Goal: Task Accomplishment & Management: Manage account settings

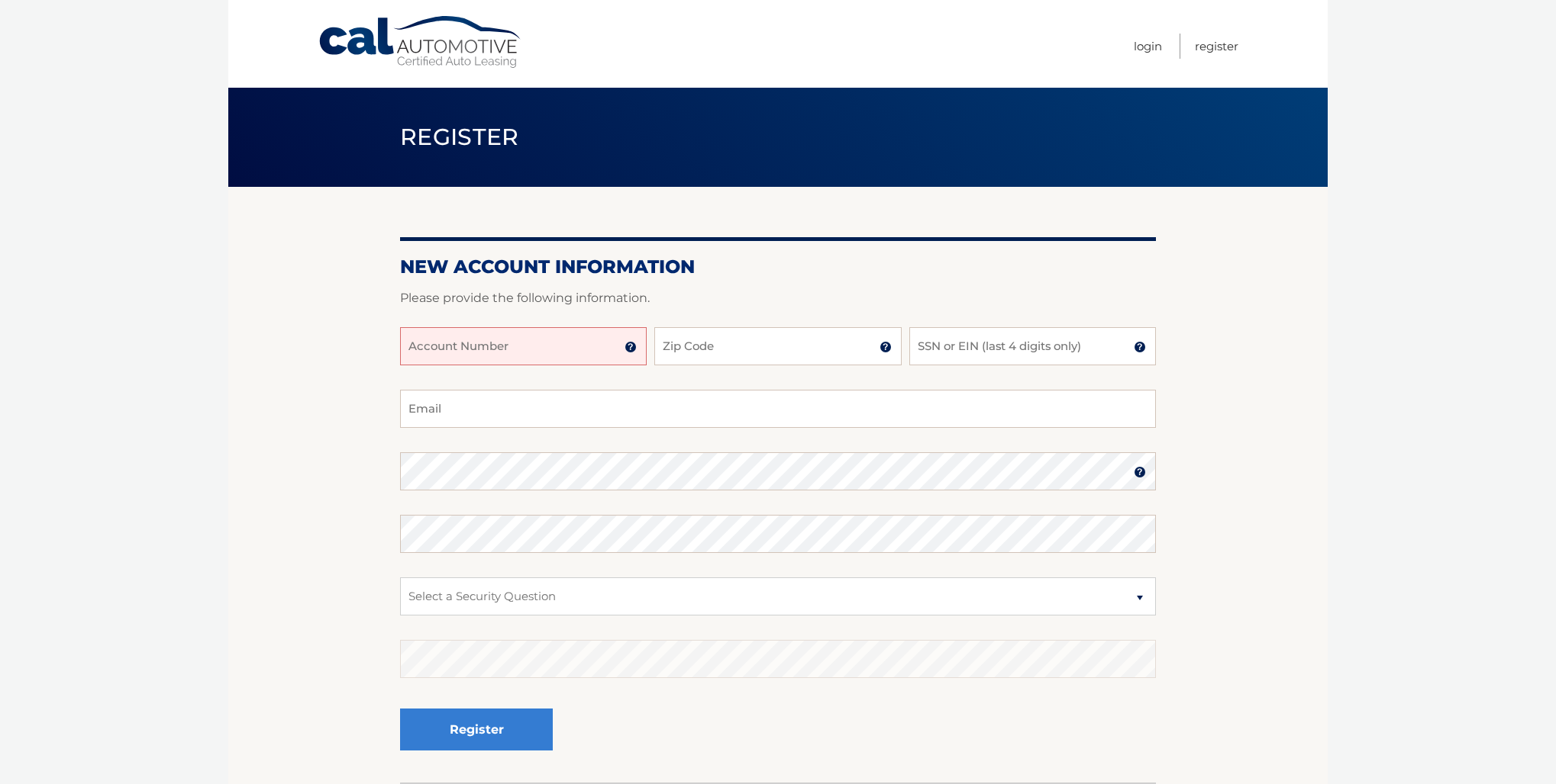
click at [424, 347] on input "Account Number" at bounding box center [524, 346] width 247 height 39
type input "44456023874"
click at [683, 347] on input "Zip Code" at bounding box center [778, 346] width 247 height 39
type input "33176"
type input "mychildrenstreasures@gmail.com"
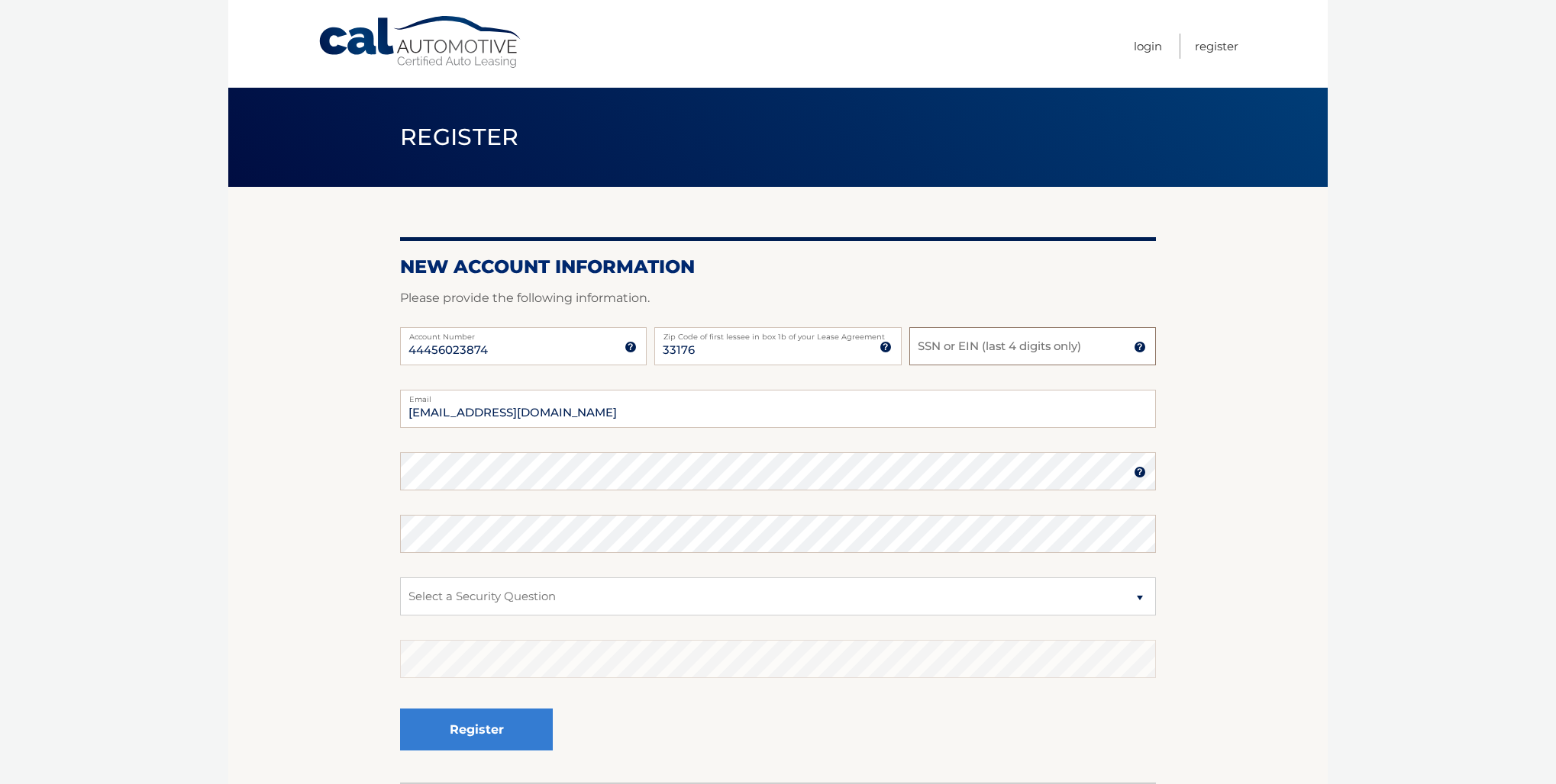
click at [931, 352] on input "SSN or EIN (last 4 digits only)" at bounding box center [1032, 346] width 247 height 39
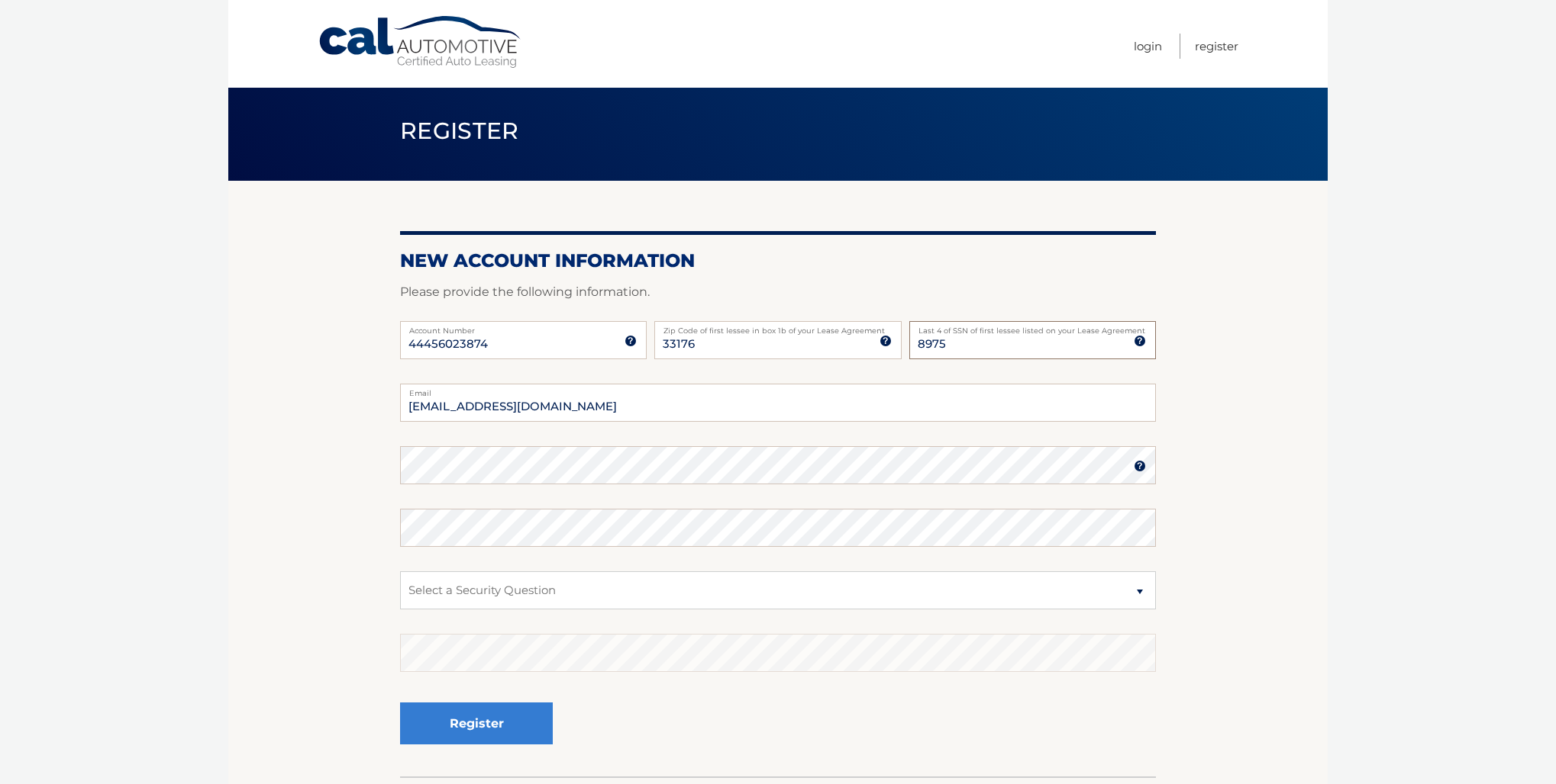
scroll to position [9, 0]
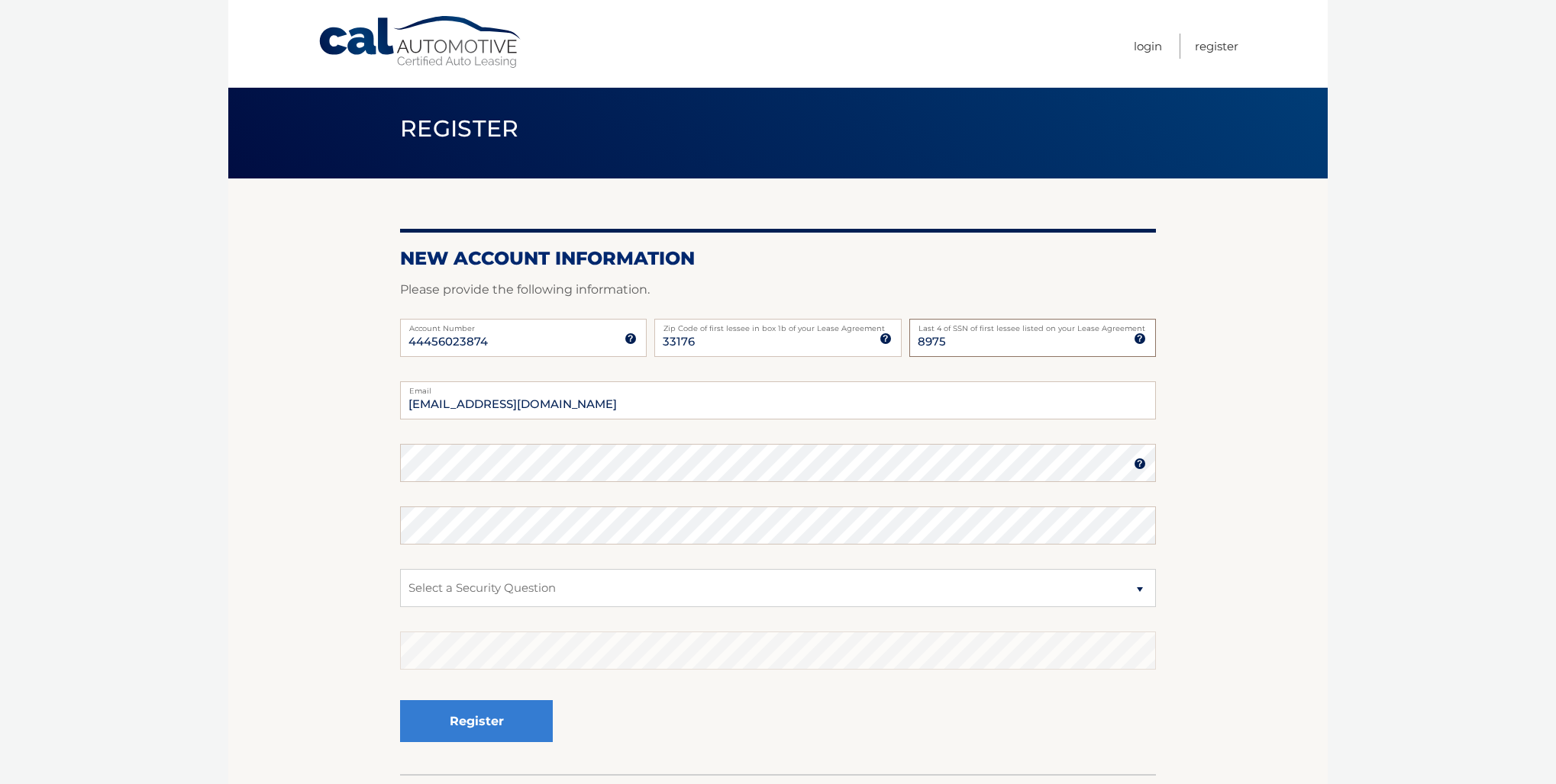
type input "8975"
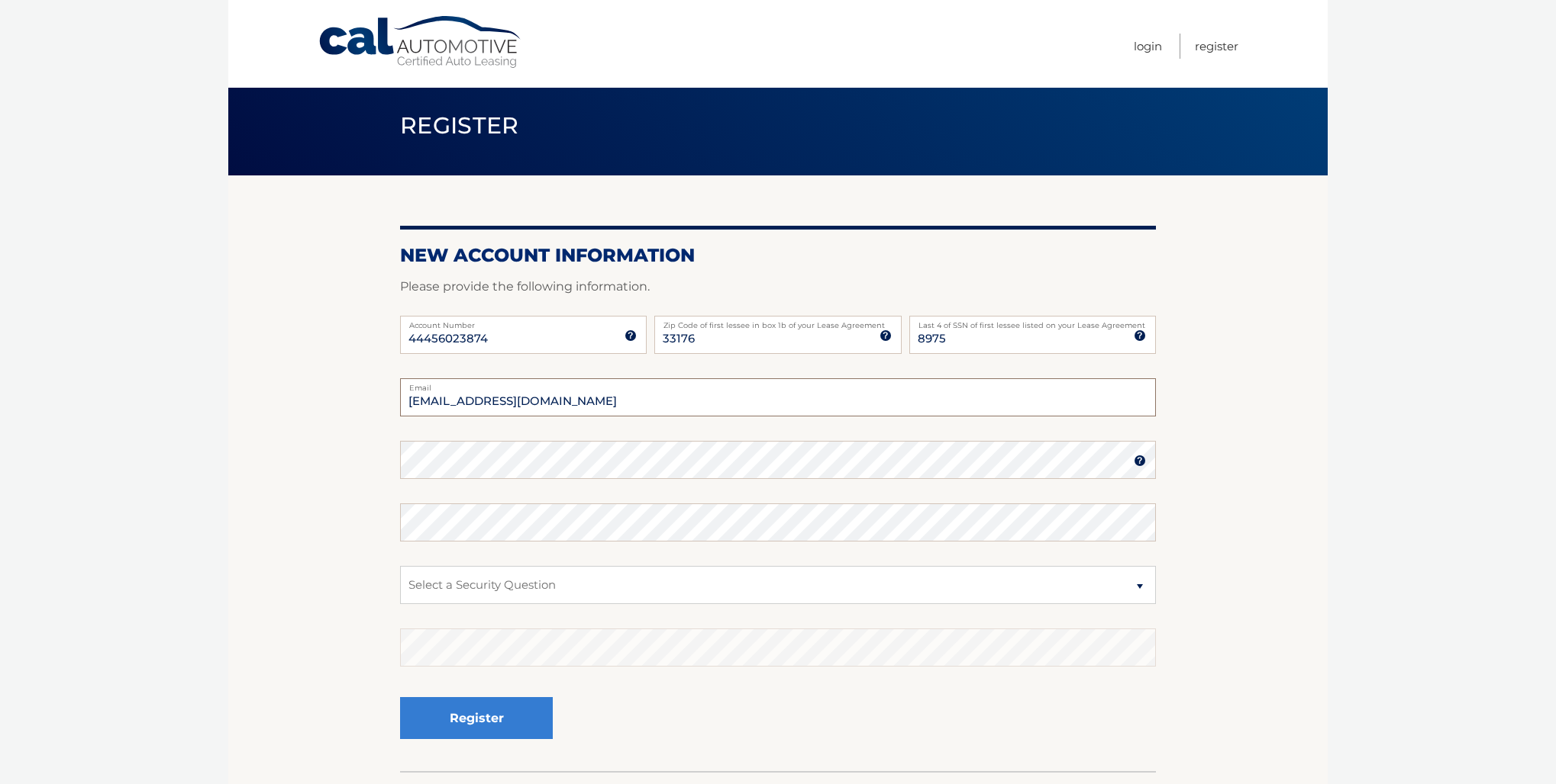
drag, startPoint x: 532, startPoint y: 404, endPoint x: 412, endPoint y: 400, distance: 120.1
click at [412, 400] on input "mychildrenstreasures@gmail.com" at bounding box center [778, 398] width 755 height 39
type input "2010newalicia@gmail.com"
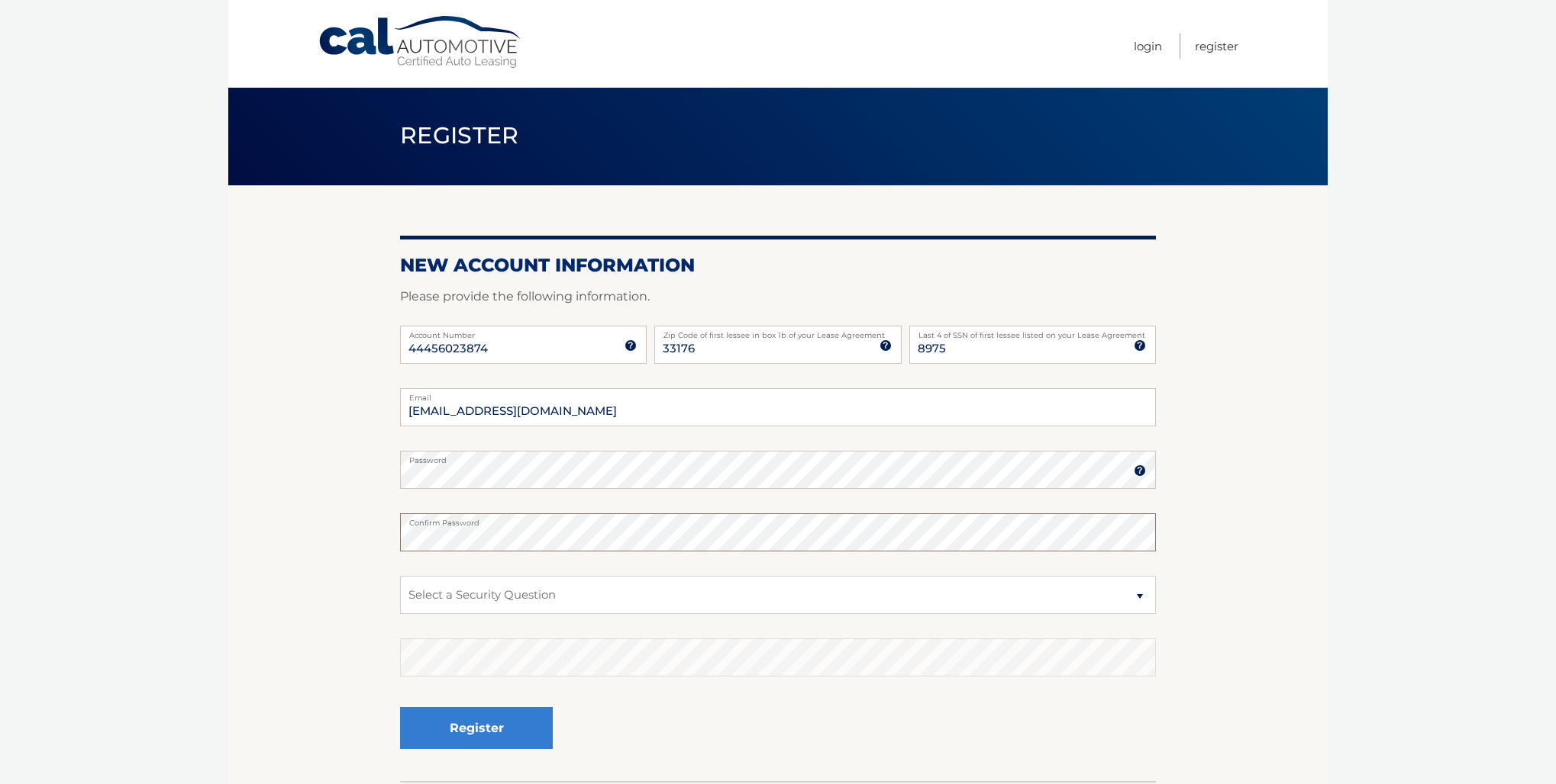
scroll to position [1, 0]
click at [728, 601] on select "Select a Security Question What was the name of your elementary school? What is…" at bounding box center [778, 596] width 755 height 39
select select "2"
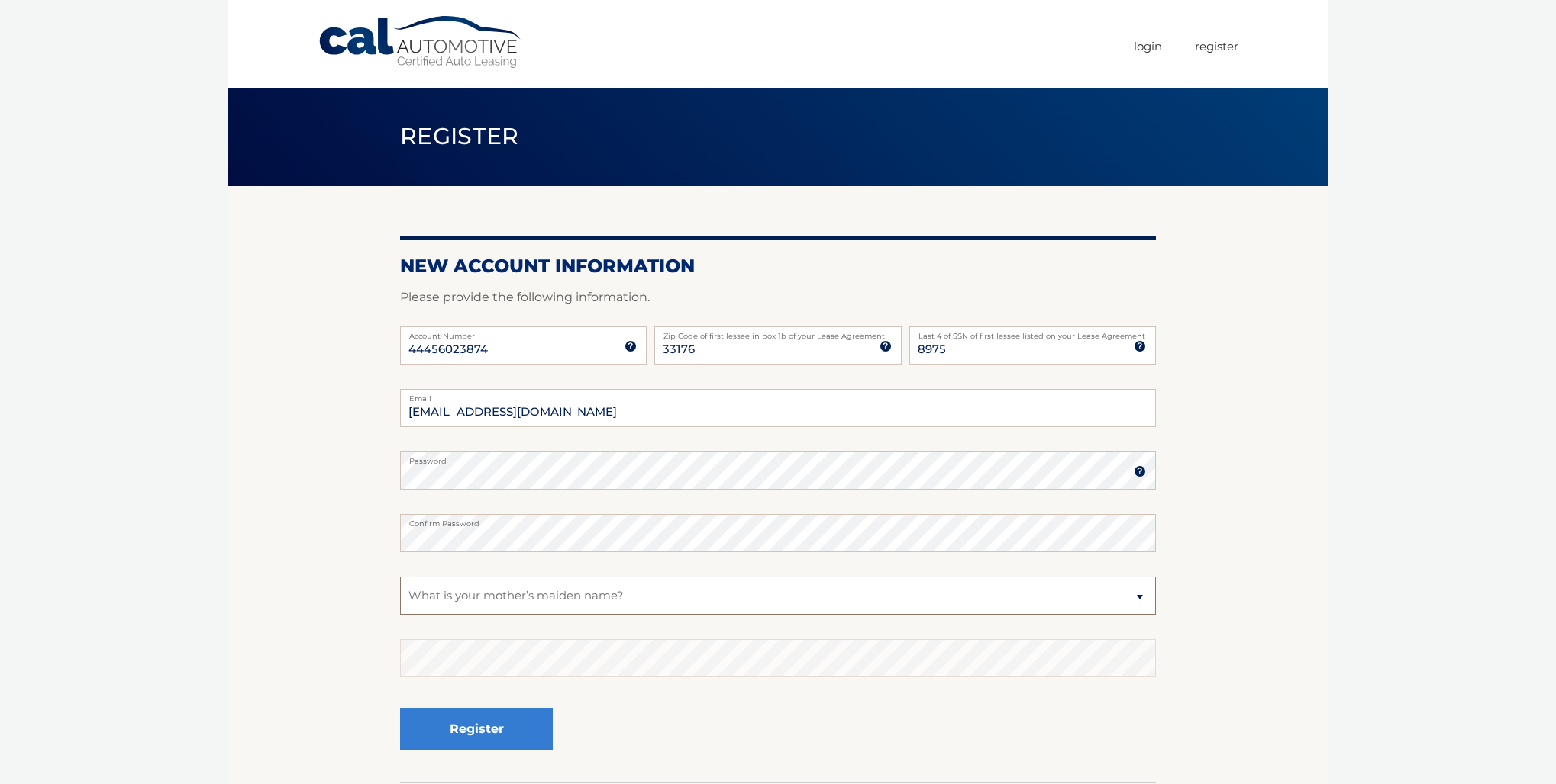
click at [400, 577] on select "Select a Security Question What was the name of your elementary school? What is…" at bounding box center [778, 596] width 755 height 39
click at [526, 590] on select "Select a Security Question What was the name of your elementary school? What is…" at bounding box center [778, 596] width 755 height 39
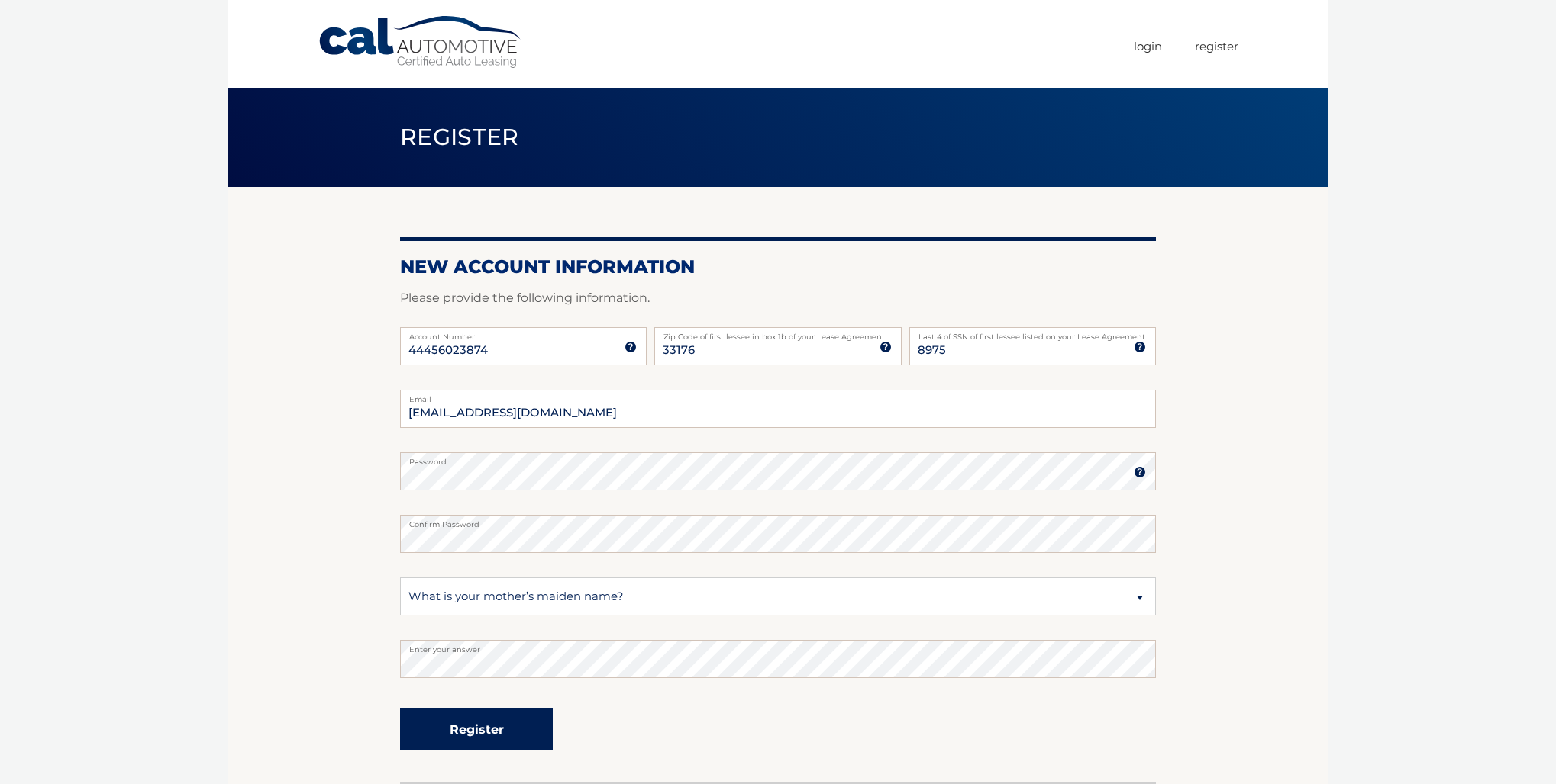
click at [476, 732] on button "Register" at bounding box center [477, 730] width 152 height 42
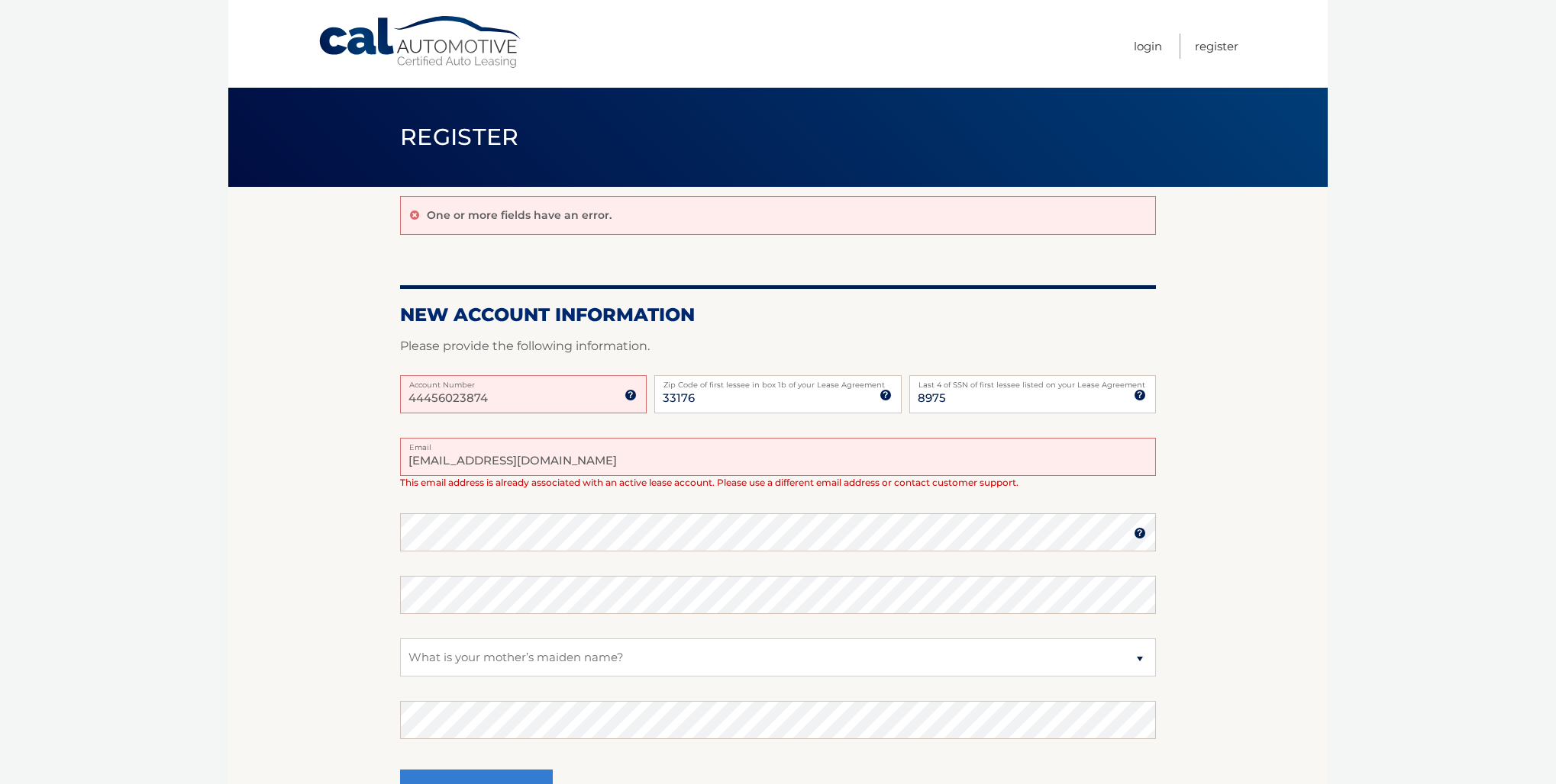
drag, startPoint x: 489, startPoint y: 463, endPoint x: 412, endPoint y: 463, distance: 77.0
click at [412, 463] on input "[EMAIL_ADDRESS][DOMAIN_NAME]" at bounding box center [778, 457] width 755 height 39
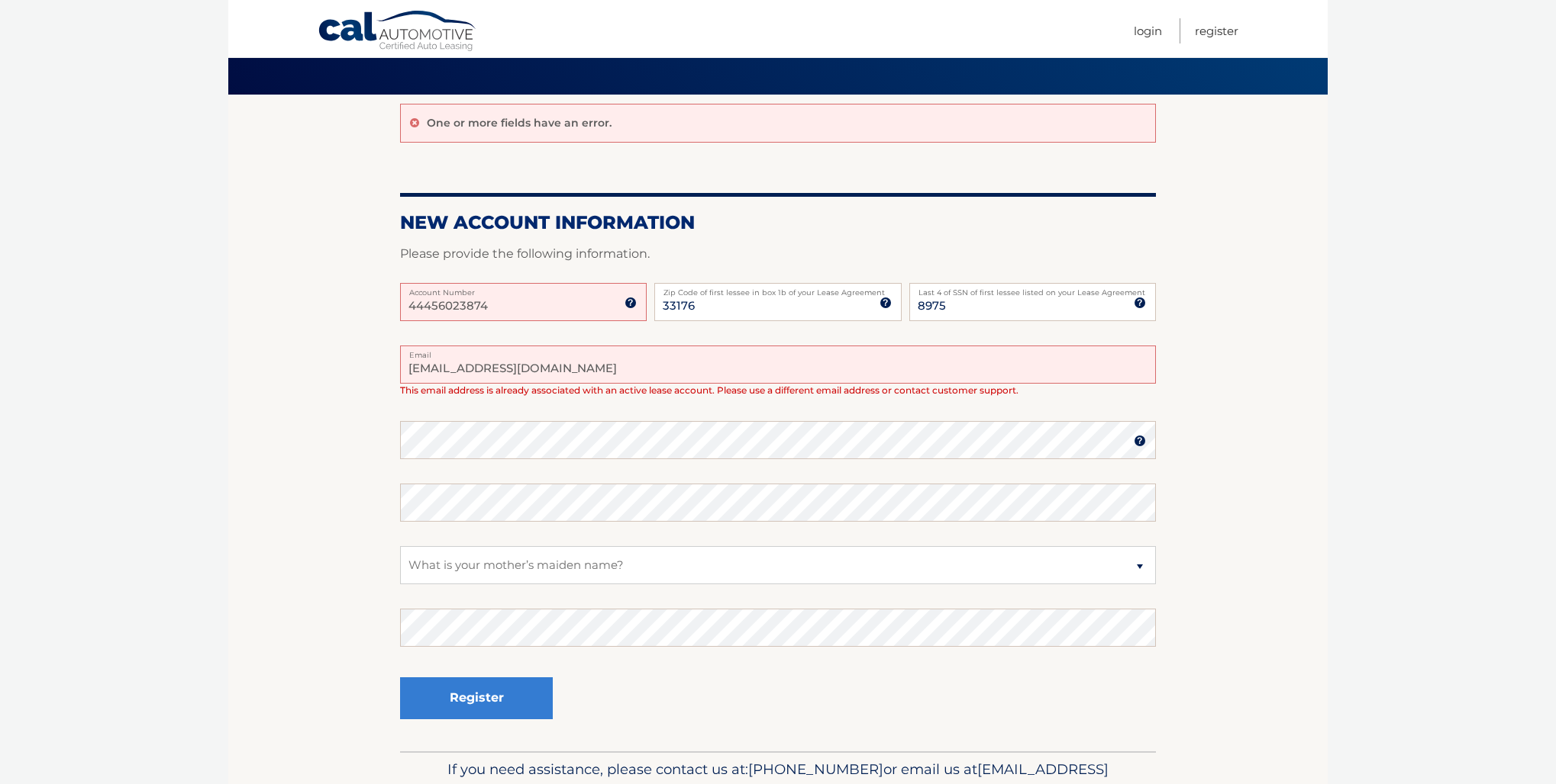
scroll to position [100, 0]
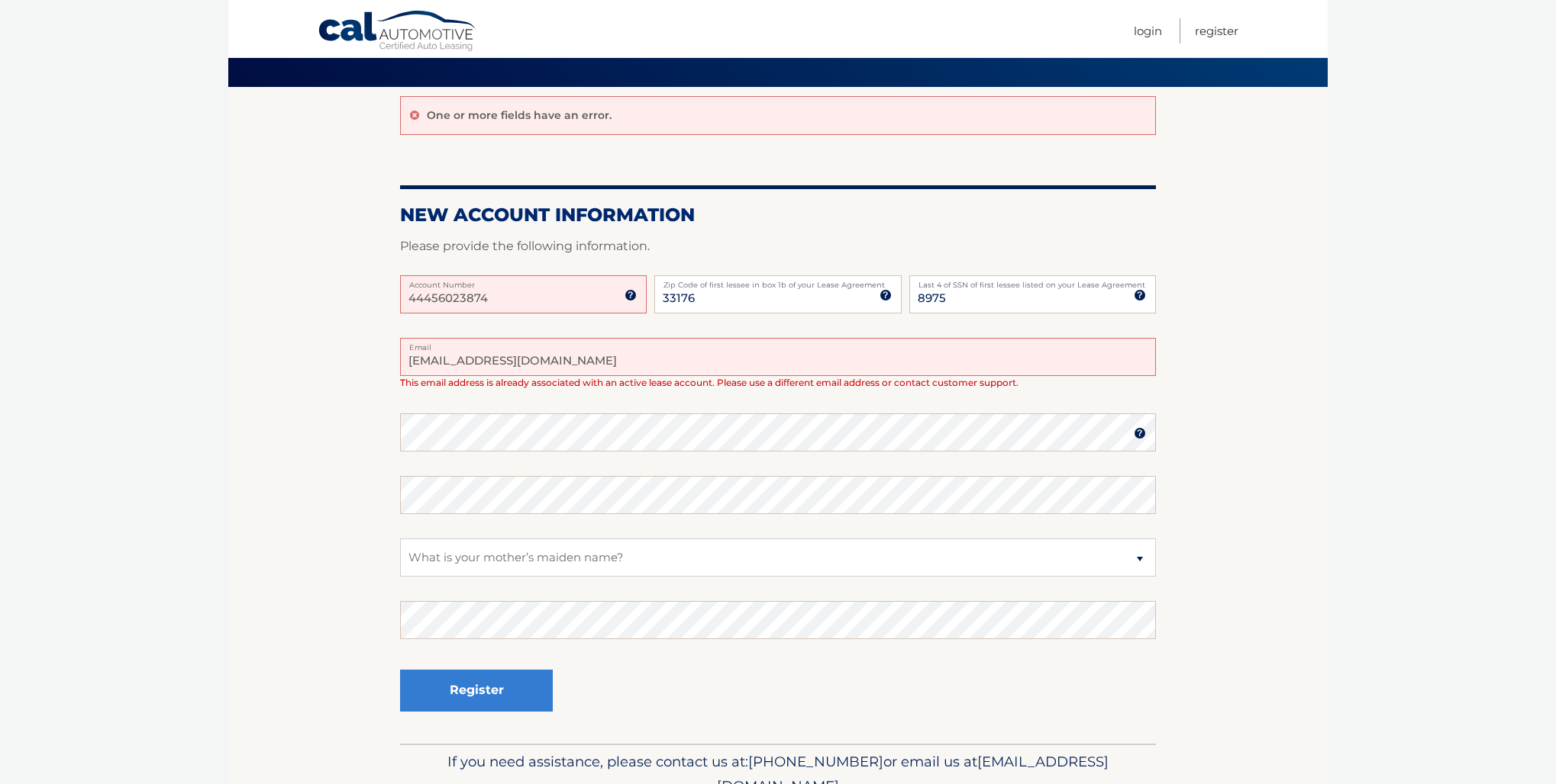
type input "[EMAIL_ADDRESS][DOMAIN_NAME]"
click at [429, 561] on select "Select a Security Question What was the name of your elementary school? What is…" at bounding box center [778, 558] width 755 height 39
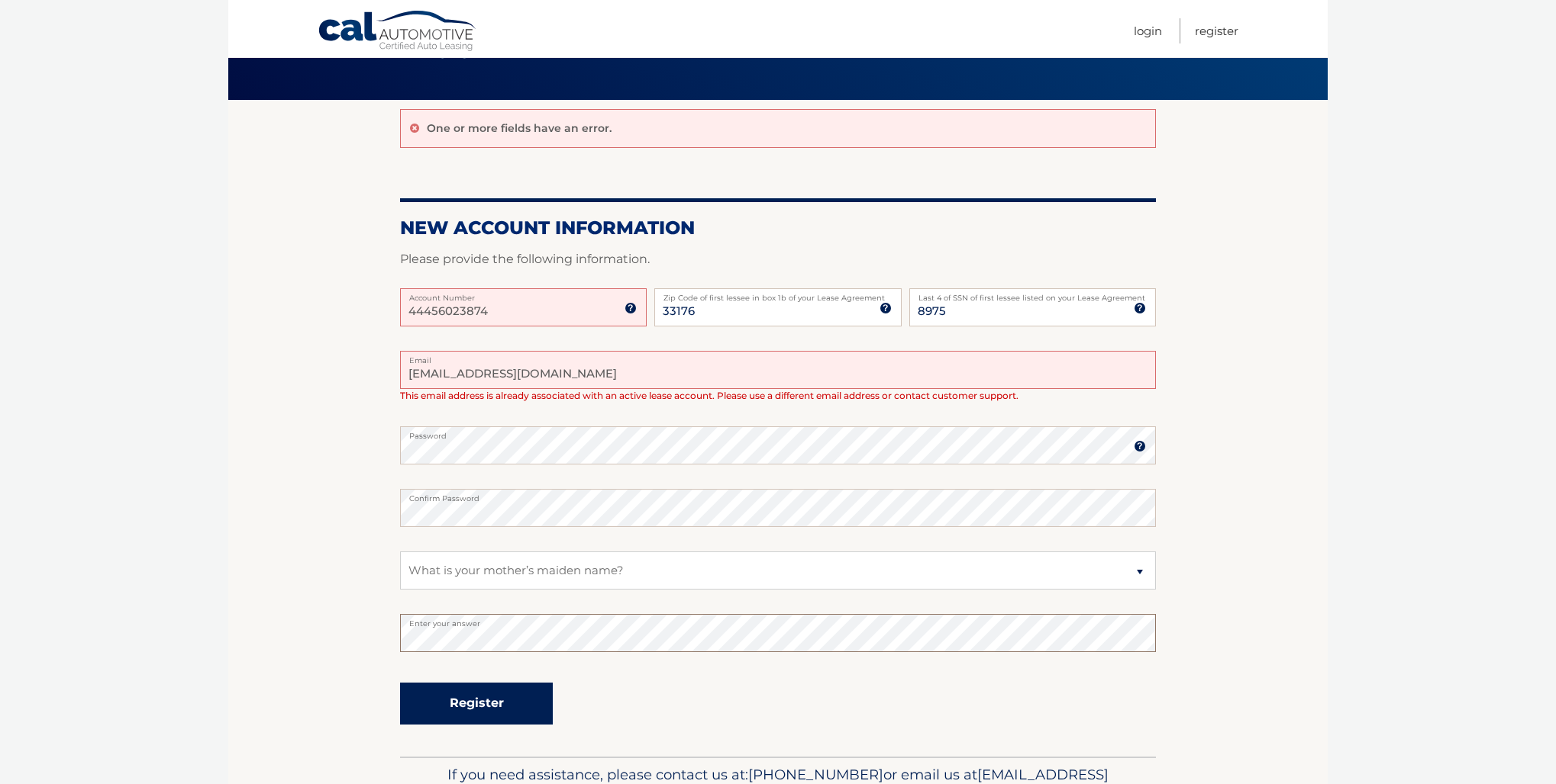
scroll to position [82, 0]
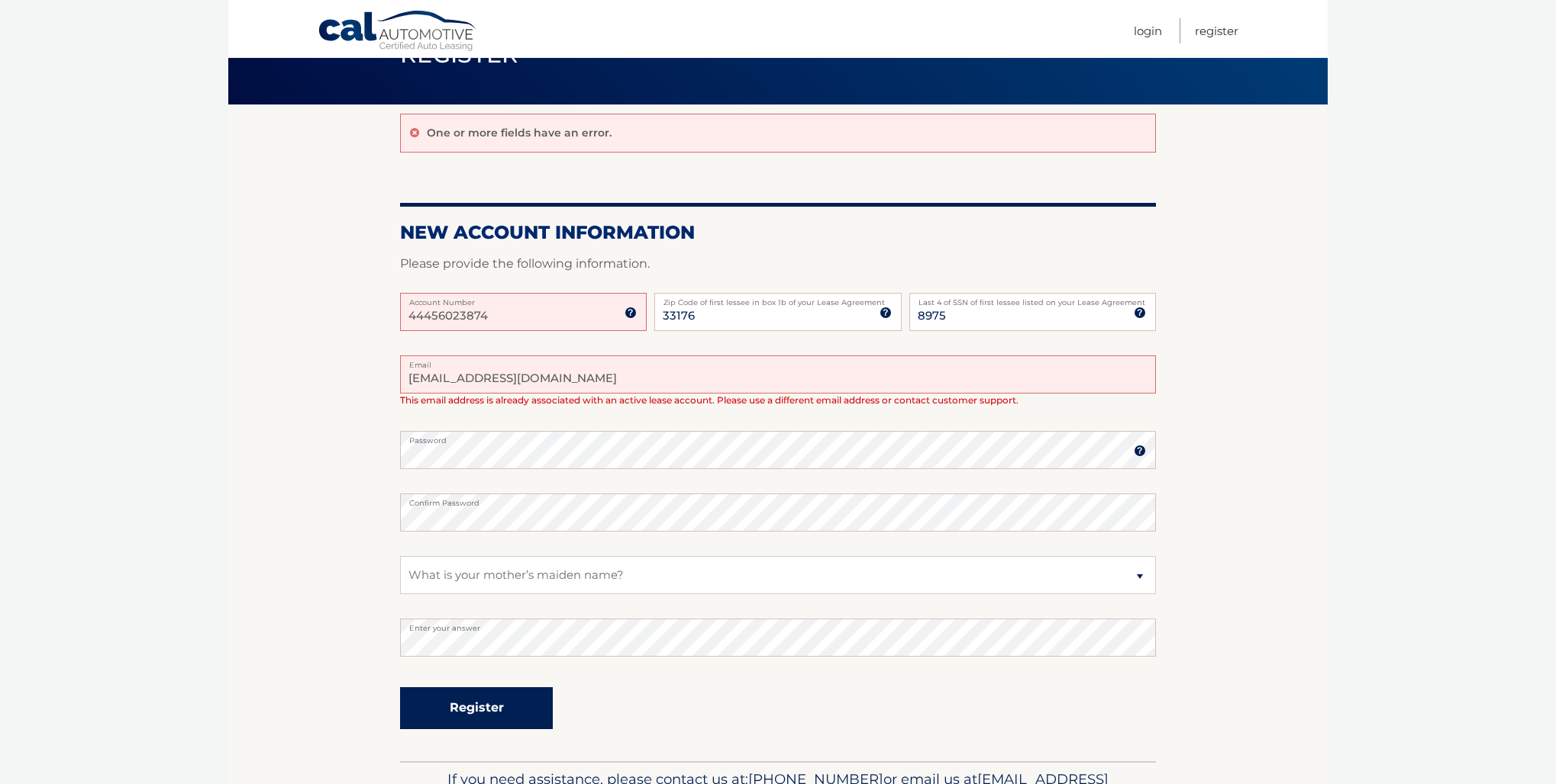
click at [483, 704] on button "Register" at bounding box center [477, 709] width 152 height 42
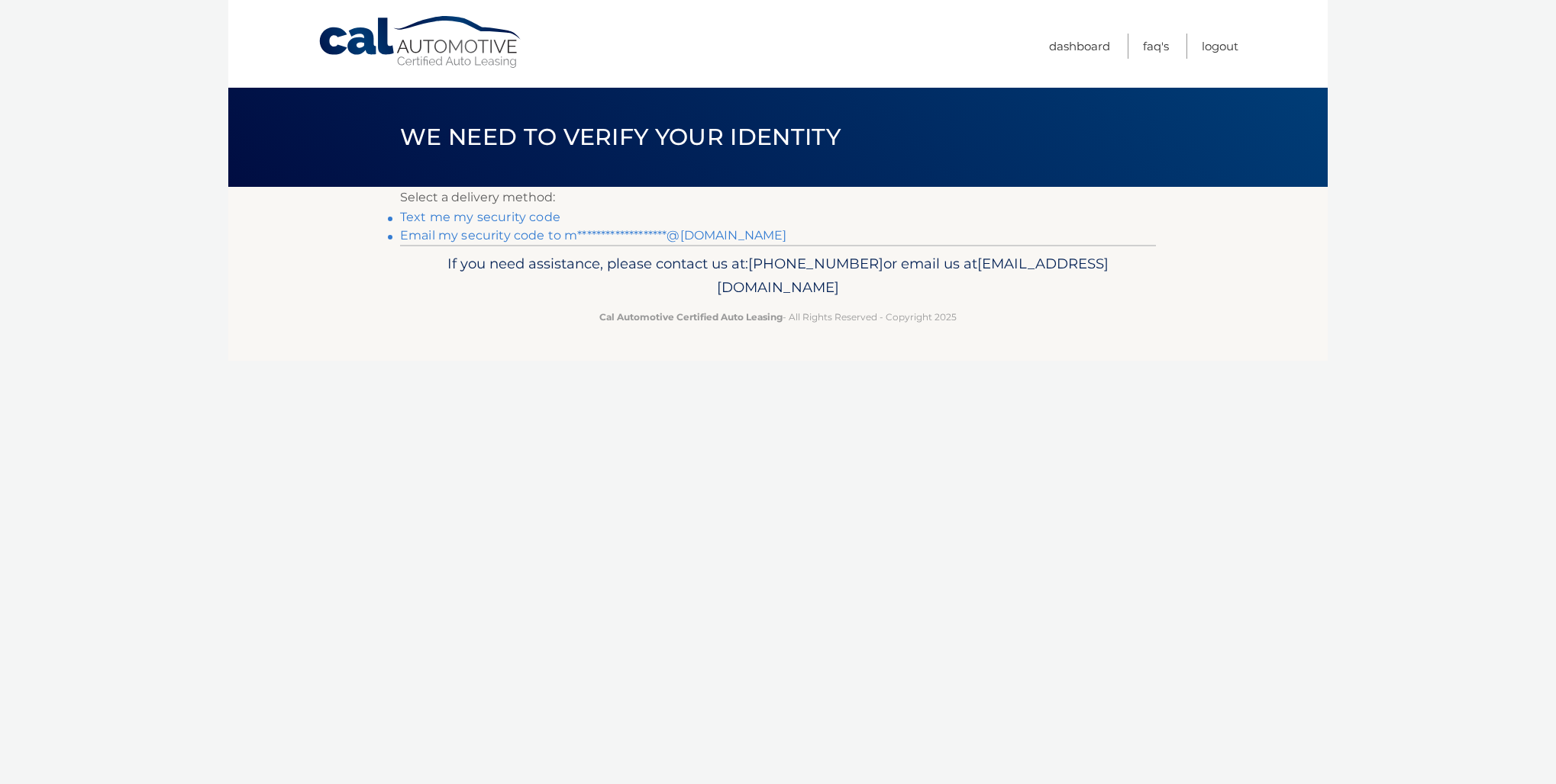
click at [413, 214] on link "Text me my security code" at bounding box center [480, 217] width 160 height 14
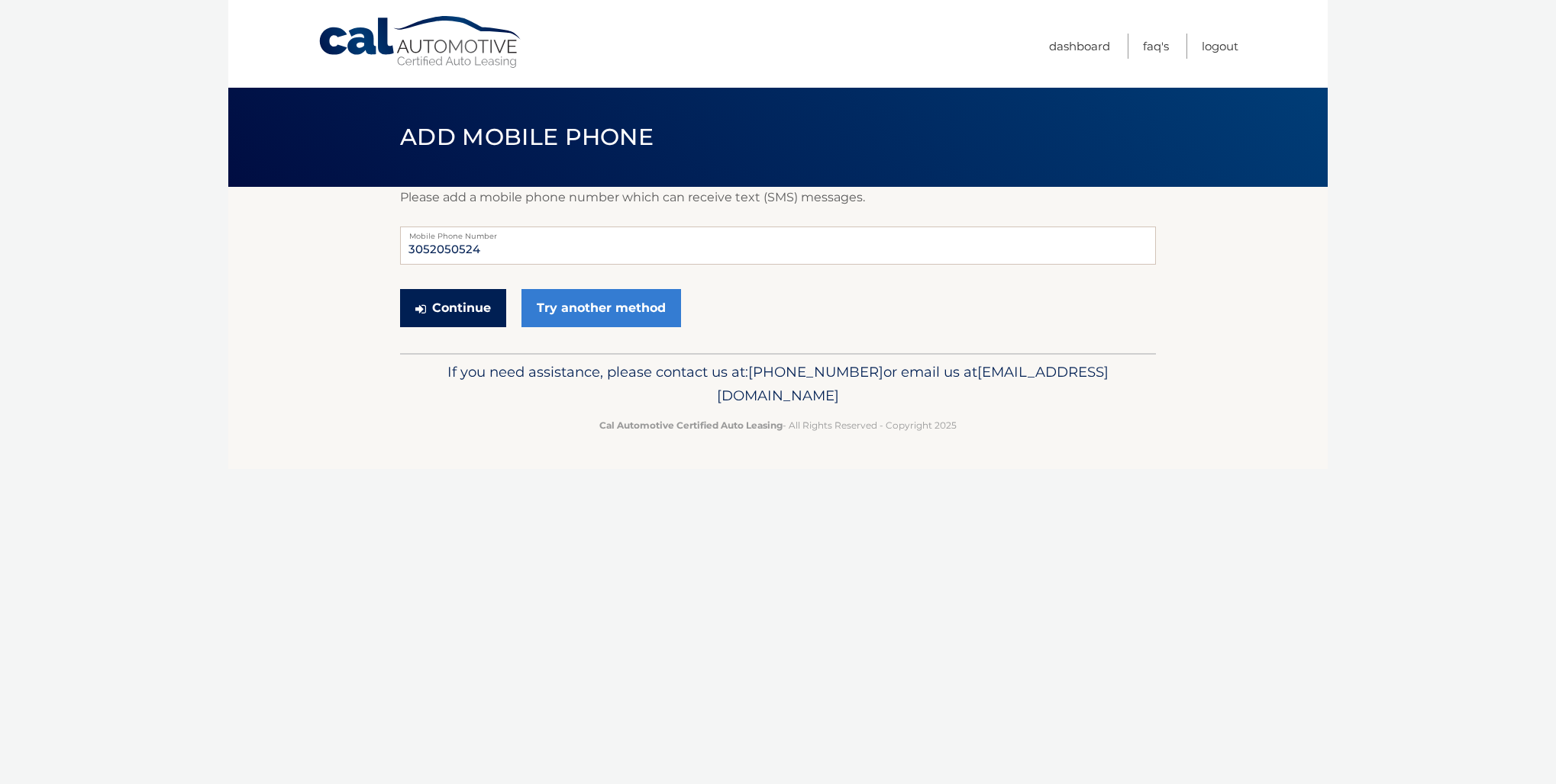
click at [442, 306] on button "Continue" at bounding box center [453, 309] width 106 height 39
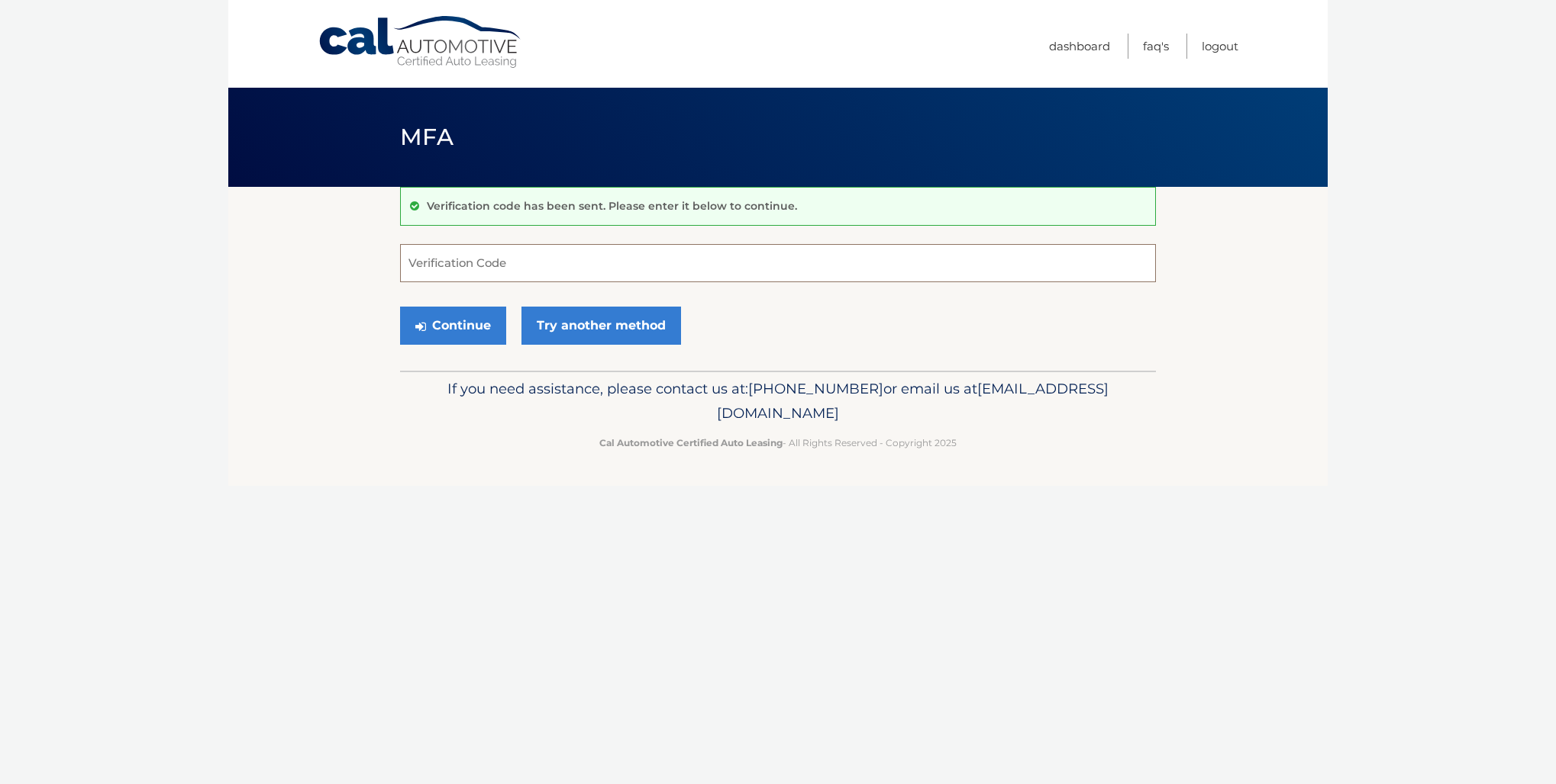
click at [433, 257] on input "Verification Code" at bounding box center [778, 263] width 755 height 39
type input "776367"
click at [463, 327] on button "Continue" at bounding box center [453, 326] width 106 height 39
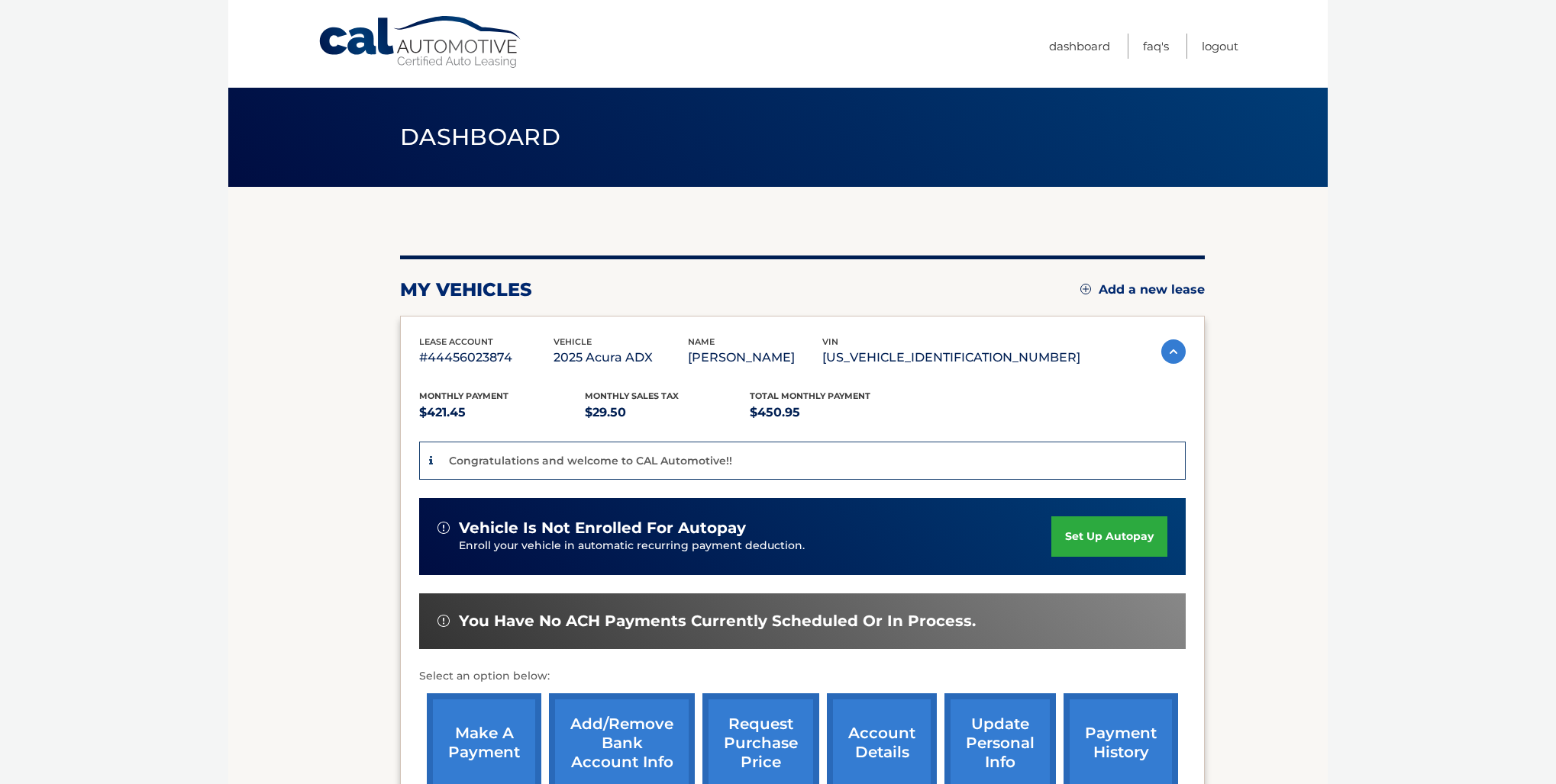
click at [1111, 532] on link "set up autopay" at bounding box center [1109, 537] width 116 height 41
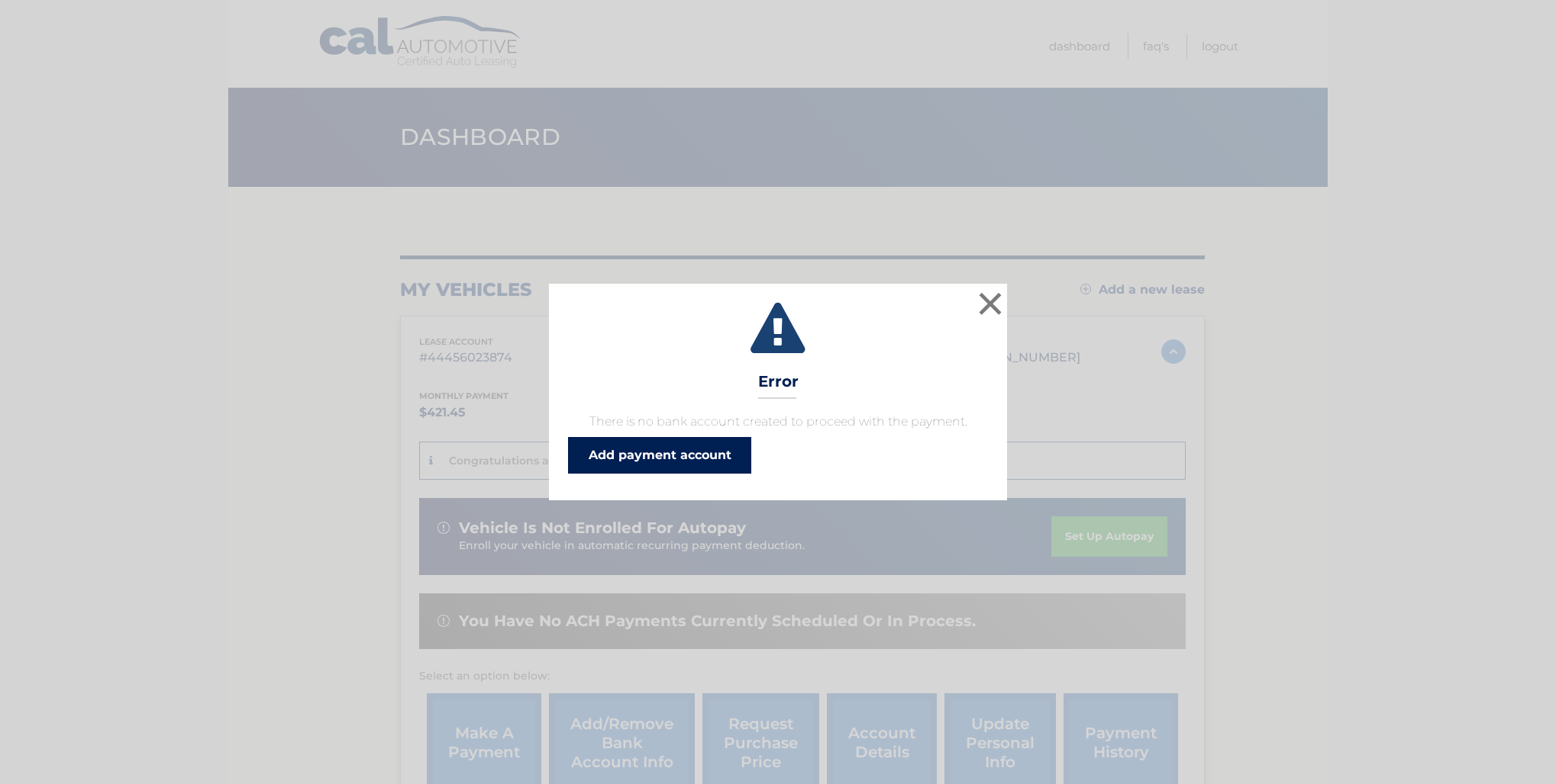
click at [657, 457] on link "Add payment account" at bounding box center [660, 455] width 183 height 37
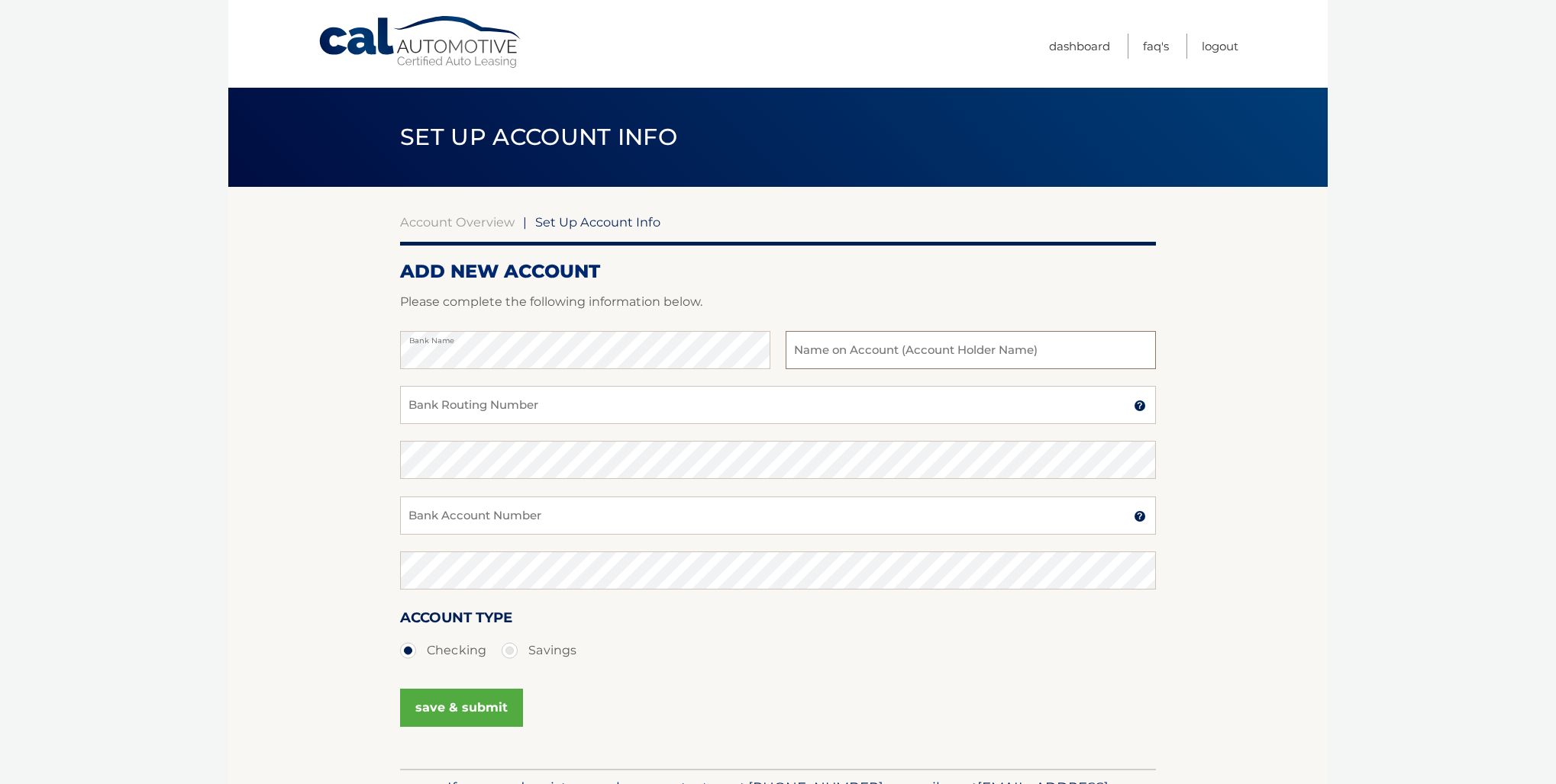
click at [814, 350] on input "text" at bounding box center [970, 350] width 370 height 39
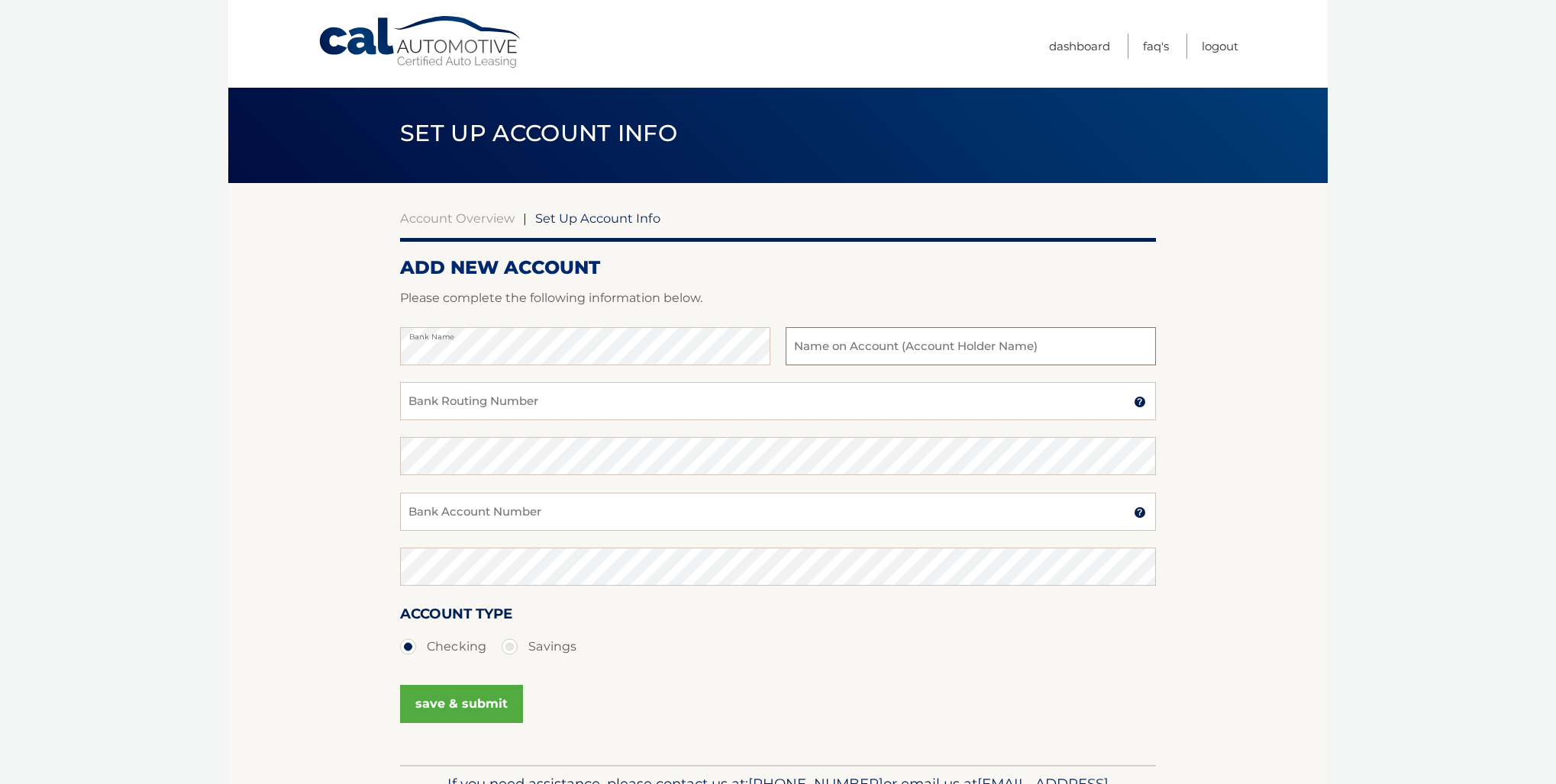
scroll to position [6, 0]
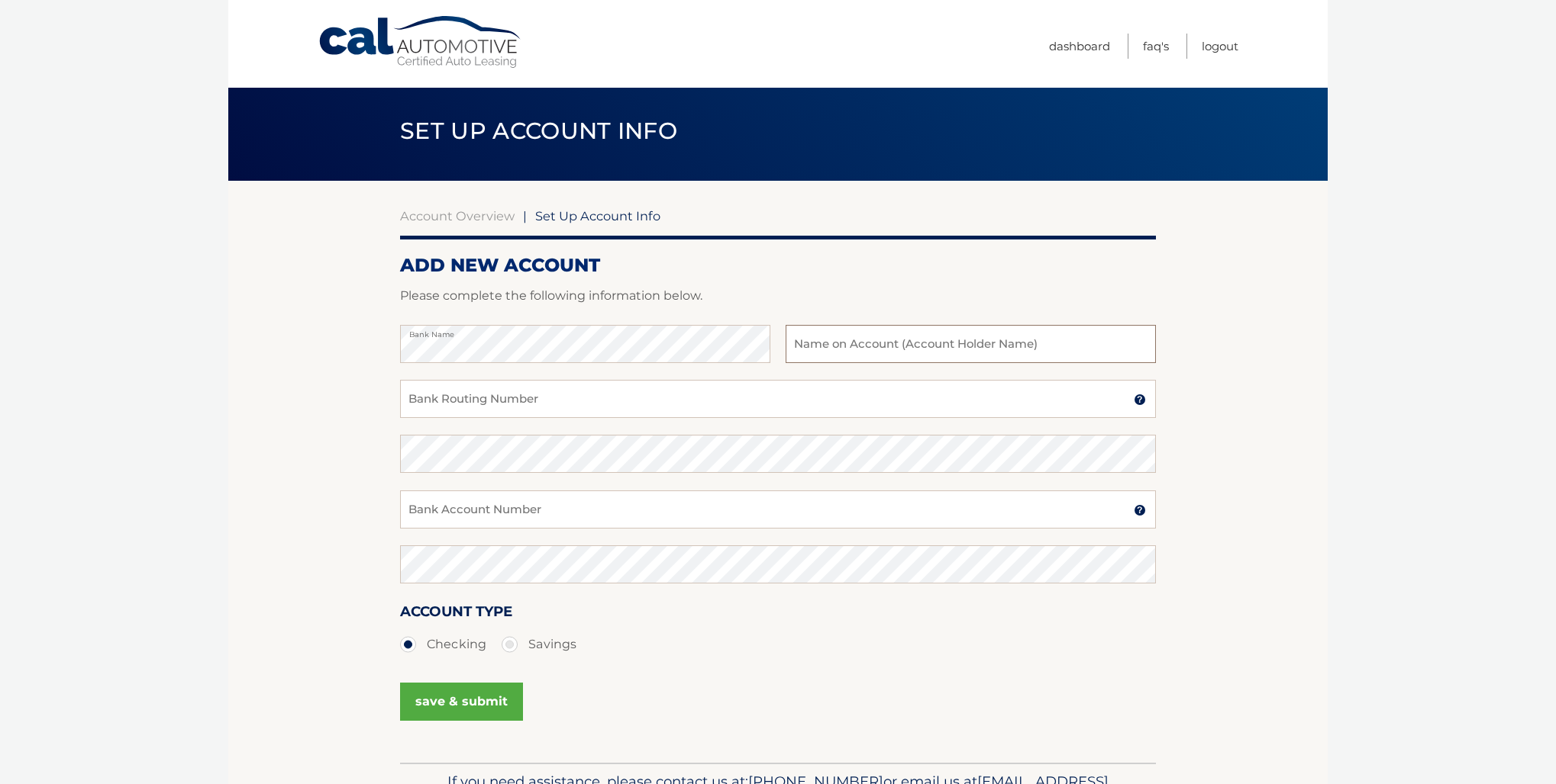
click at [814, 350] on input "text" at bounding box center [970, 344] width 370 height 39
type input "My Childrens Treasures"
click at [433, 403] on input "Bank Routing Number" at bounding box center [778, 399] width 755 height 39
type input "267084131"
click at [419, 512] on input "Bank Account Number" at bounding box center [778, 510] width 755 height 39
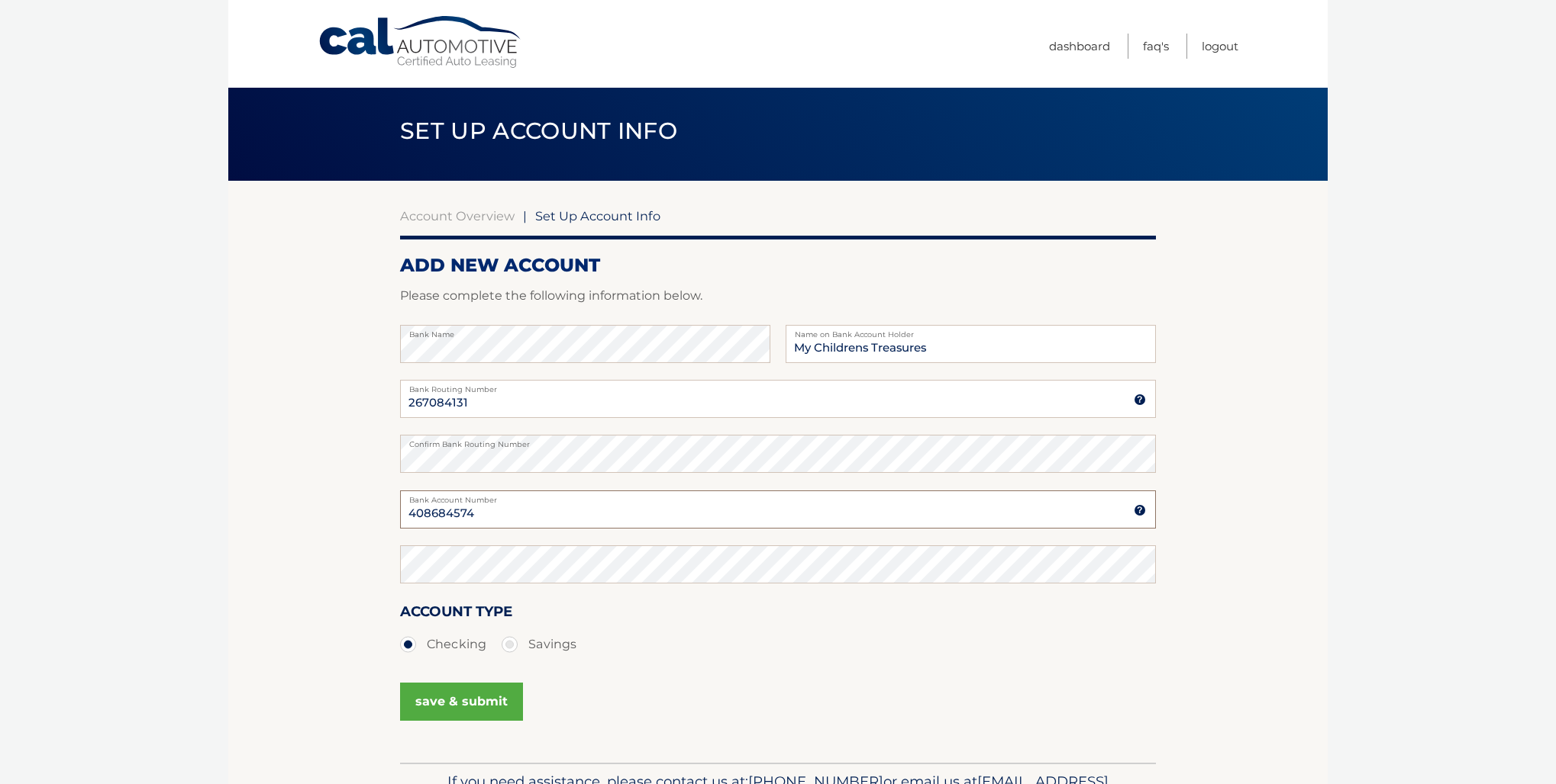
type input "408684574"
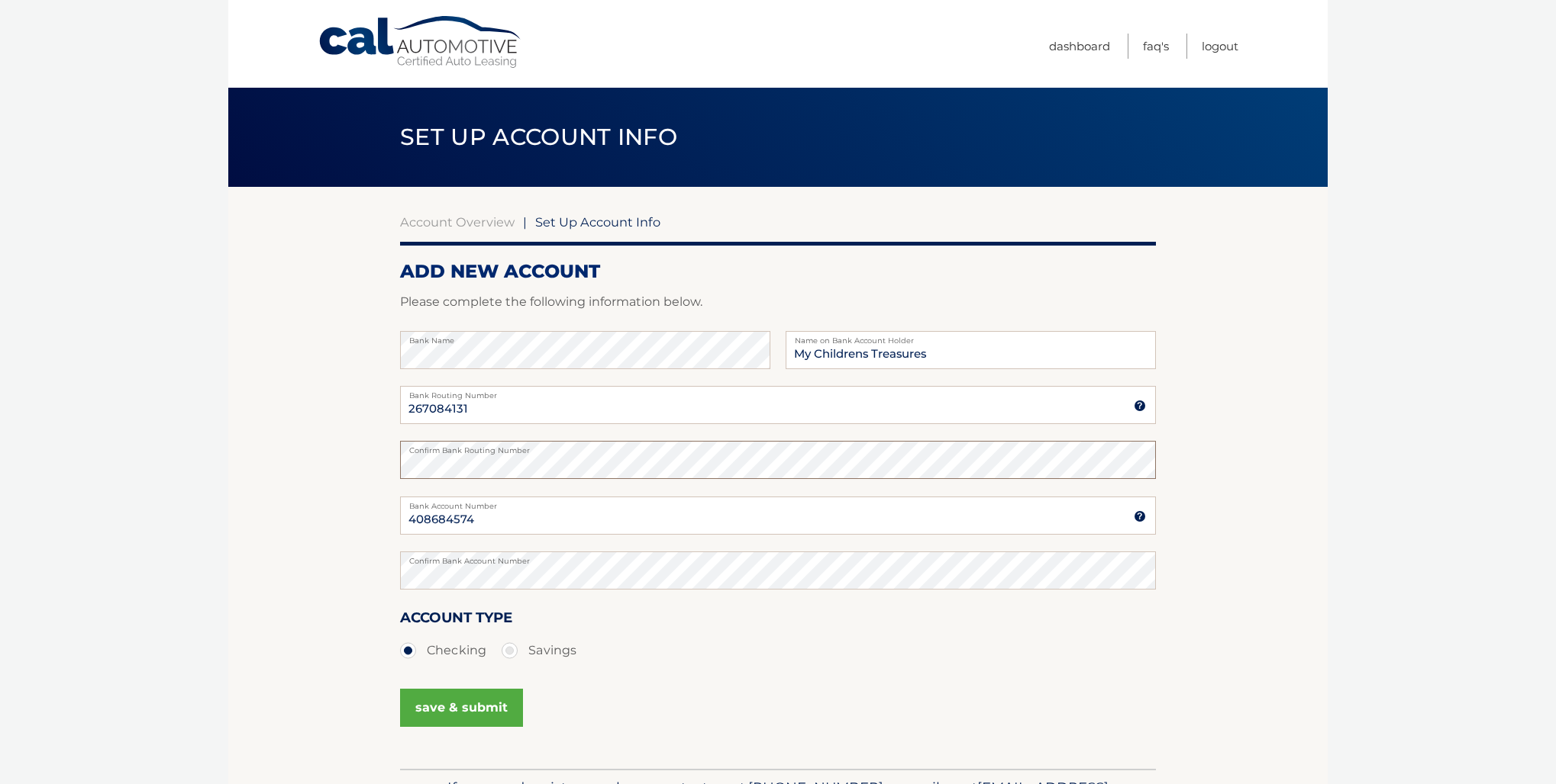
click at [372, 466] on section "Account Overview | Set Up Account Info ADD NEW ACCOUNT Please complete the foll…" at bounding box center [778, 478] width 1100 height 582
click at [455, 704] on button "save & submit" at bounding box center [461, 709] width 123 height 39
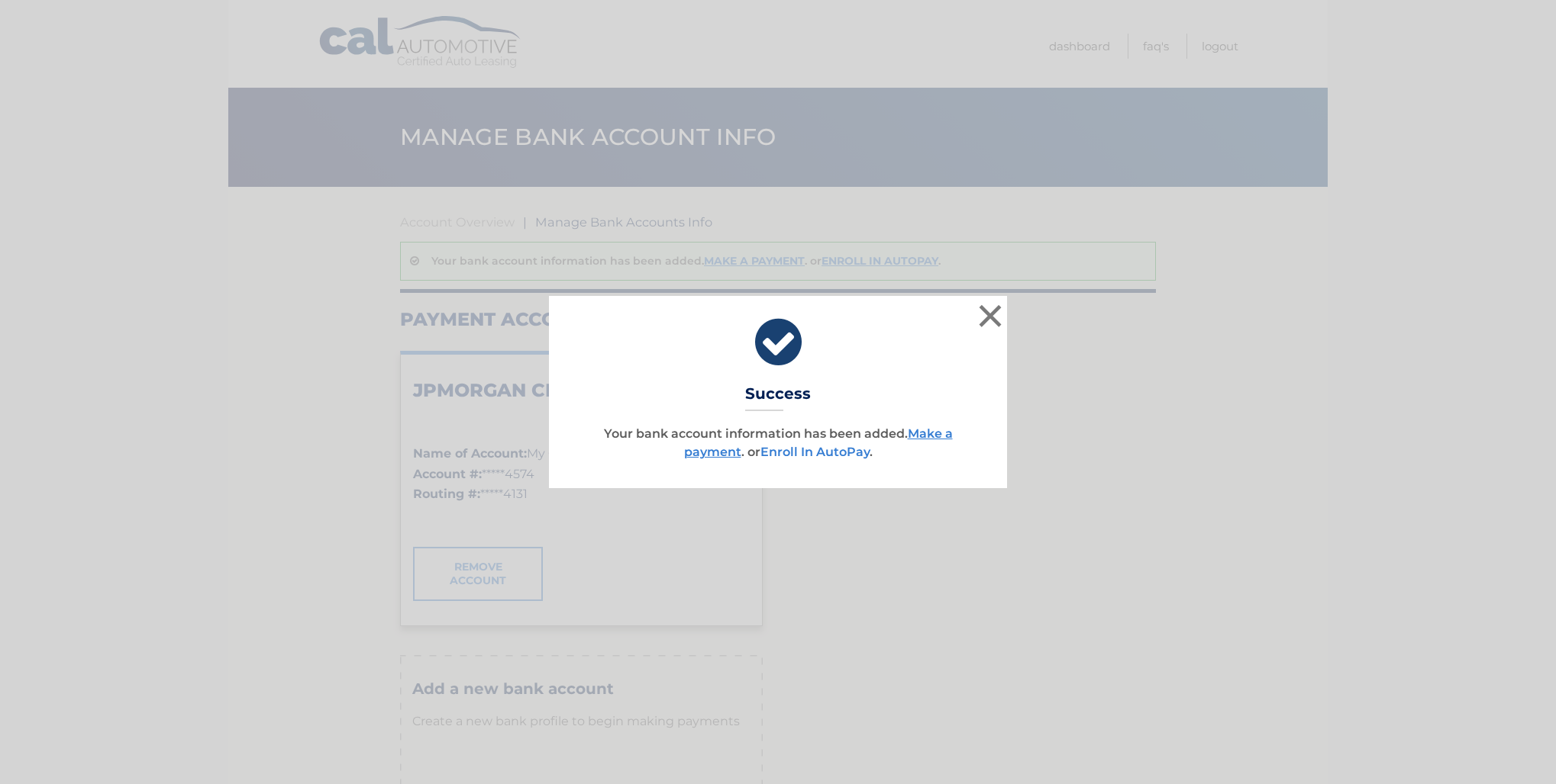
click at [810, 450] on link "Enroll In AutoPay" at bounding box center [814, 451] width 109 height 14
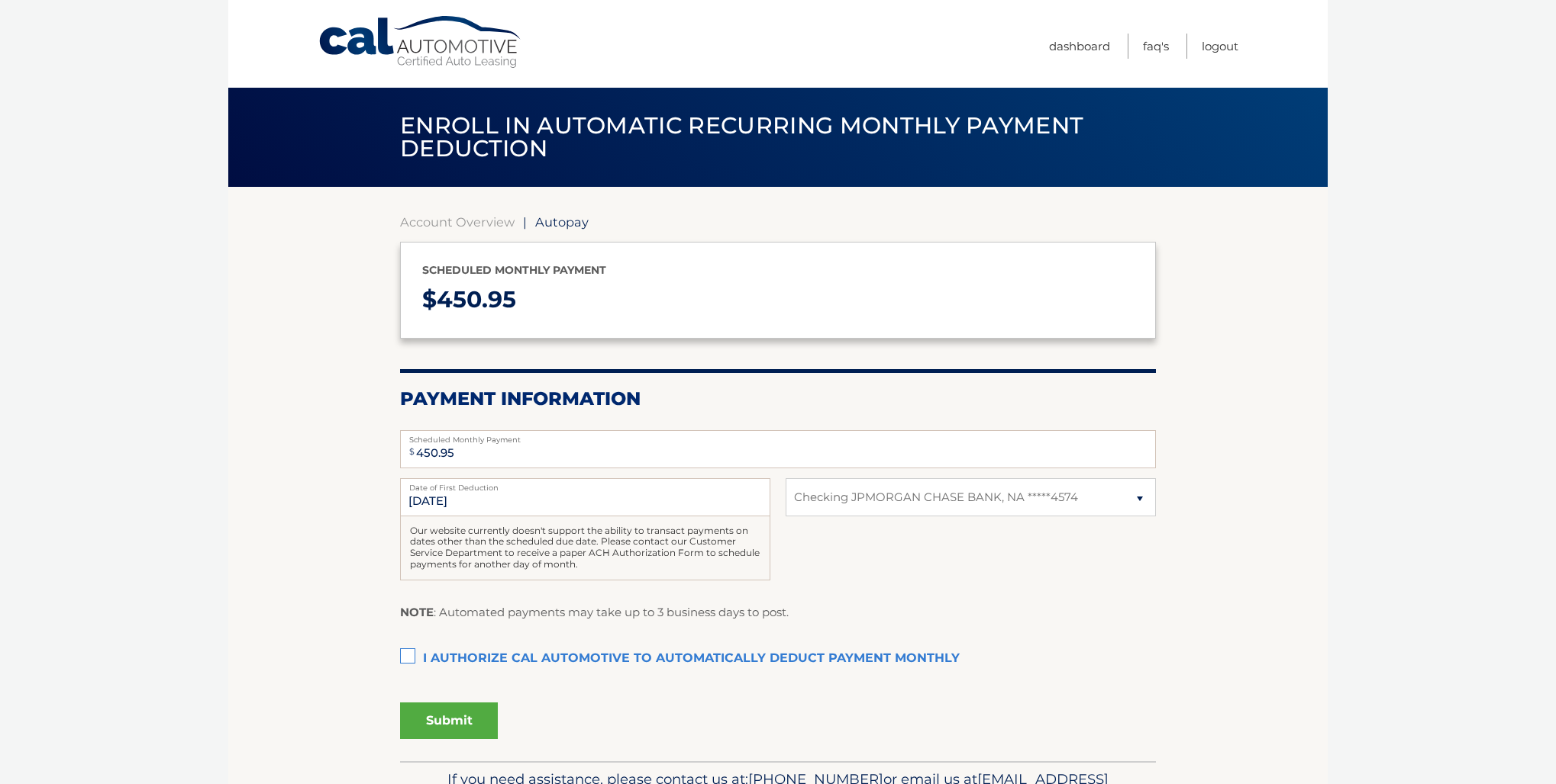
select select "MTA4MzRmZWUtYzRjOS00MzRiLTliNzctYzNiODFiOTg0YjFj"
click at [411, 649] on label "I authorize cal automotive to automatically deduct payment monthly This checkbo…" at bounding box center [778, 660] width 755 height 31
click at [0, 0] on input "I authorize cal automotive to automatically deduct payment monthly This checkbo…" at bounding box center [0, 0] width 0 height 0
click at [448, 716] on button "Submit" at bounding box center [449, 721] width 97 height 37
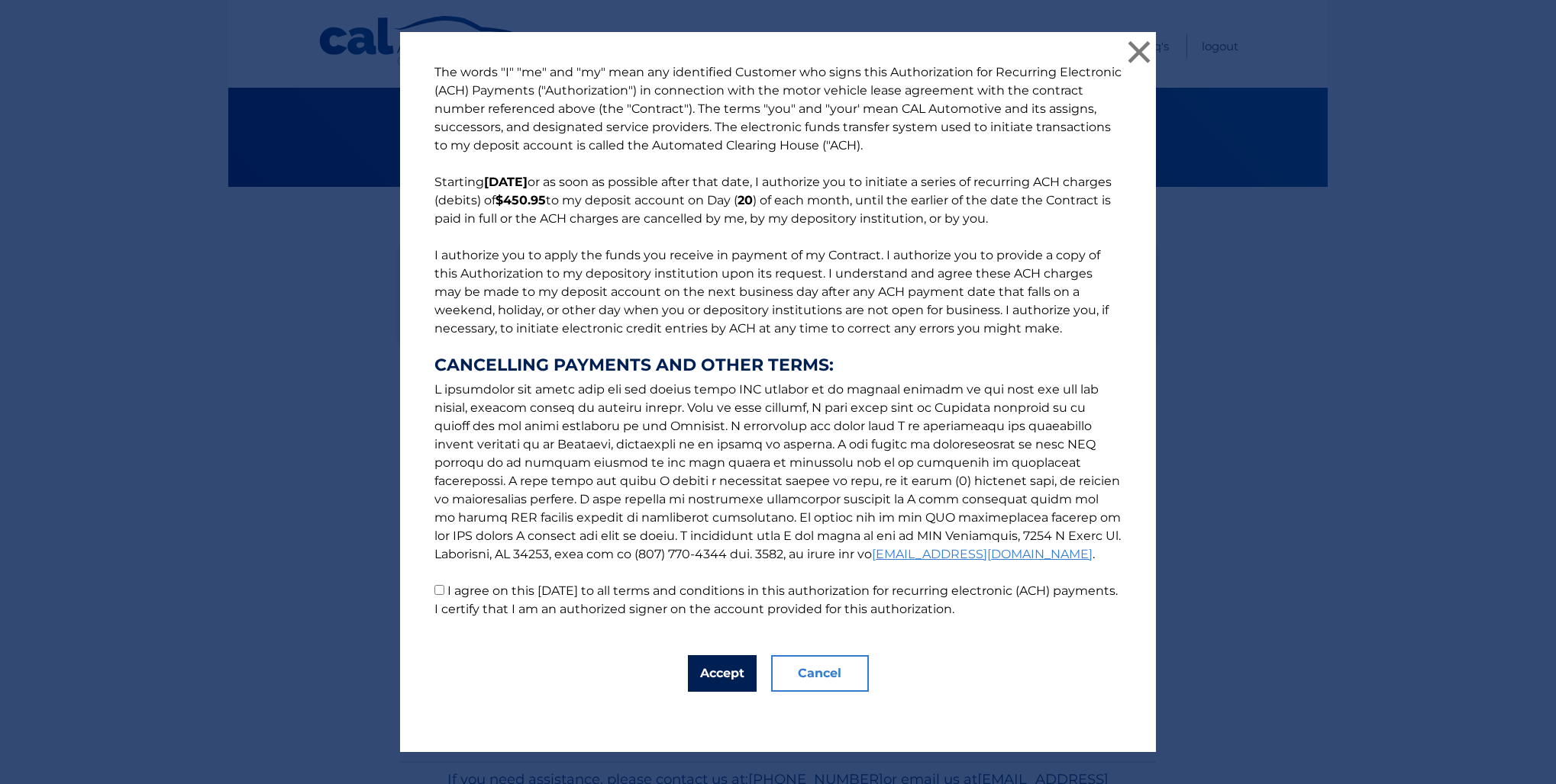
click at [722, 672] on button "Accept" at bounding box center [722, 674] width 68 height 37
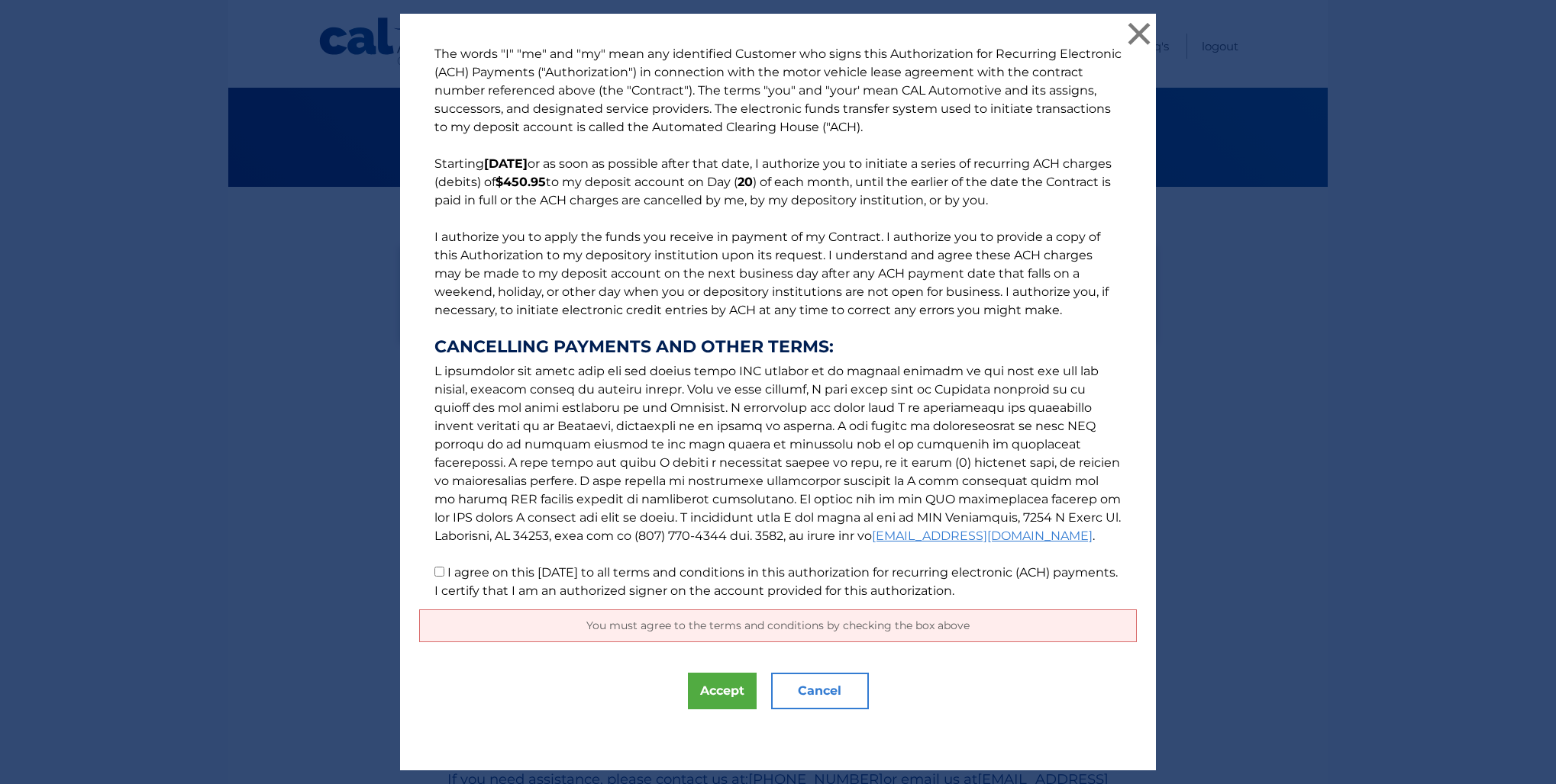
click at [614, 625] on span "You must agree to the terms and conditions by checking the box above" at bounding box center [778, 626] width 383 height 14
click at [436, 575] on input "I agree on this [DATE] to all terms and conditions in this authorization for re…" at bounding box center [439, 572] width 10 height 10
checkbox input "true"
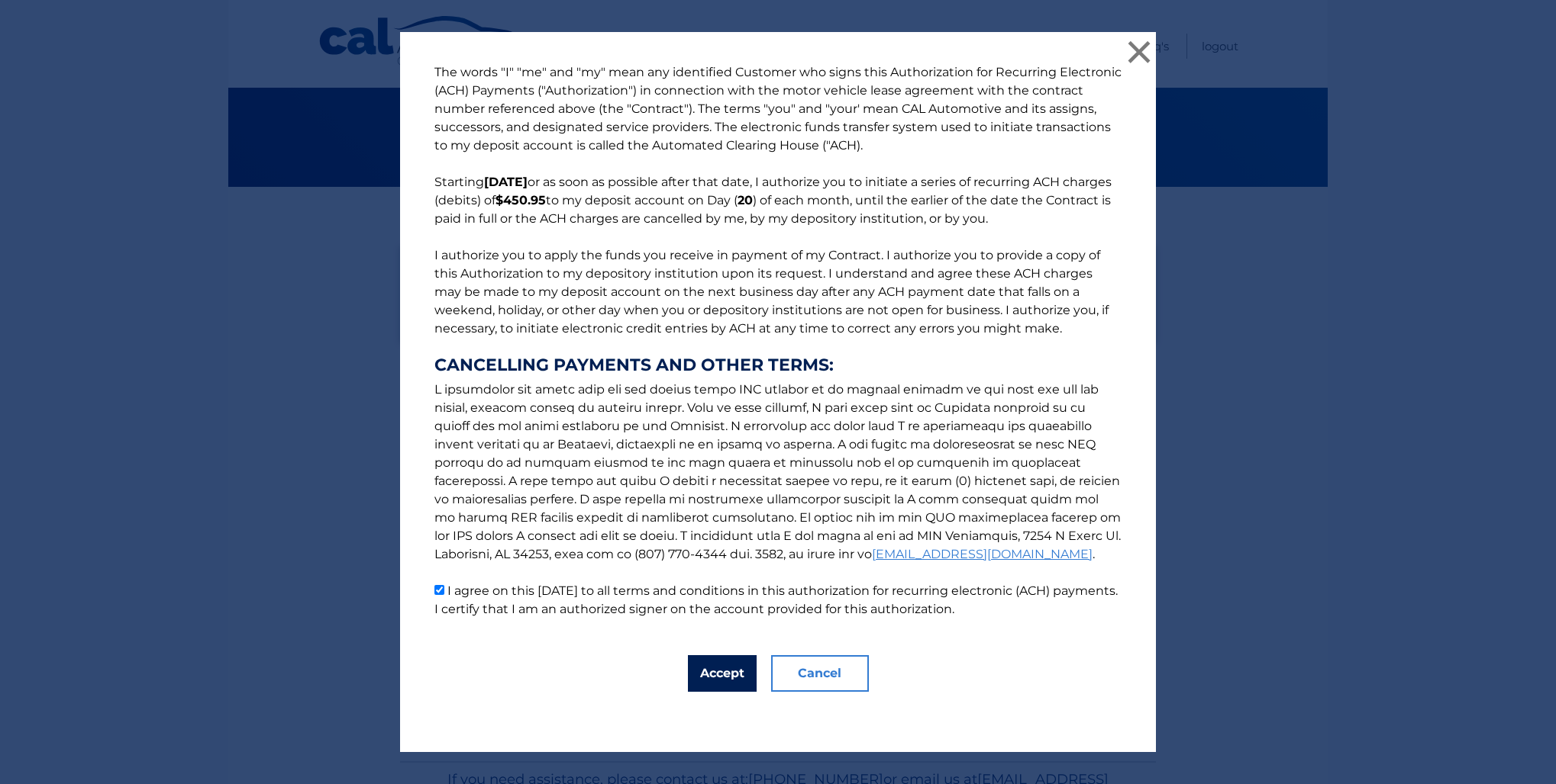
click at [717, 668] on button "Accept" at bounding box center [722, 674] width 68 height 37
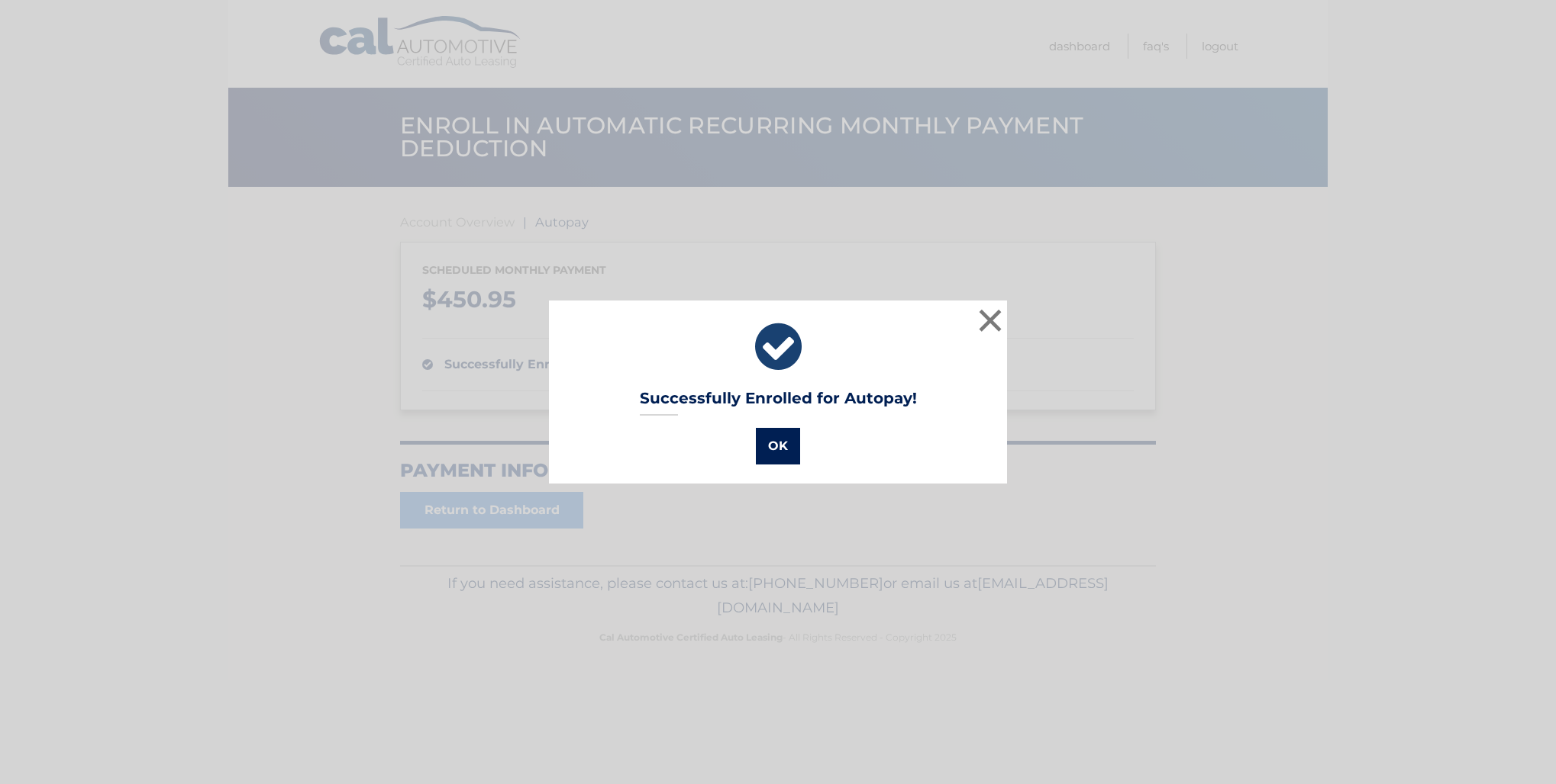
click at [780, 445] on button "OK" at bounding box center [778, 446] width 44 height 37
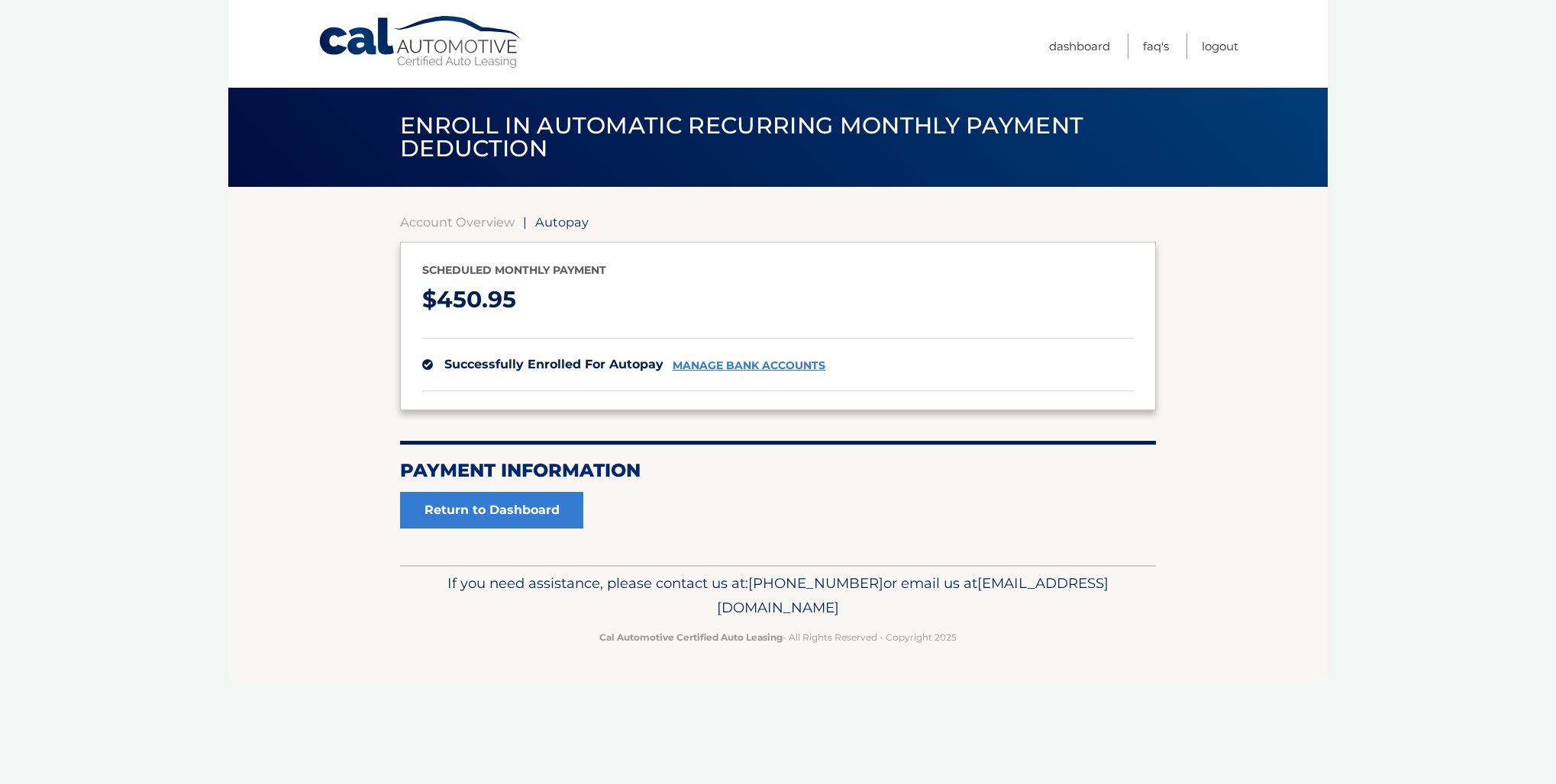
click at [0, 456] on html "Cal Automotive Menu Dashboard FAQ's Logout" at bounding box center [778, 392] width 1556 height 784
click at [1218, 42] on link "Logout" at bounding box center [1220, 46] width 37 height 25
